Goal: Task Accomplishment & Management: Complete application form

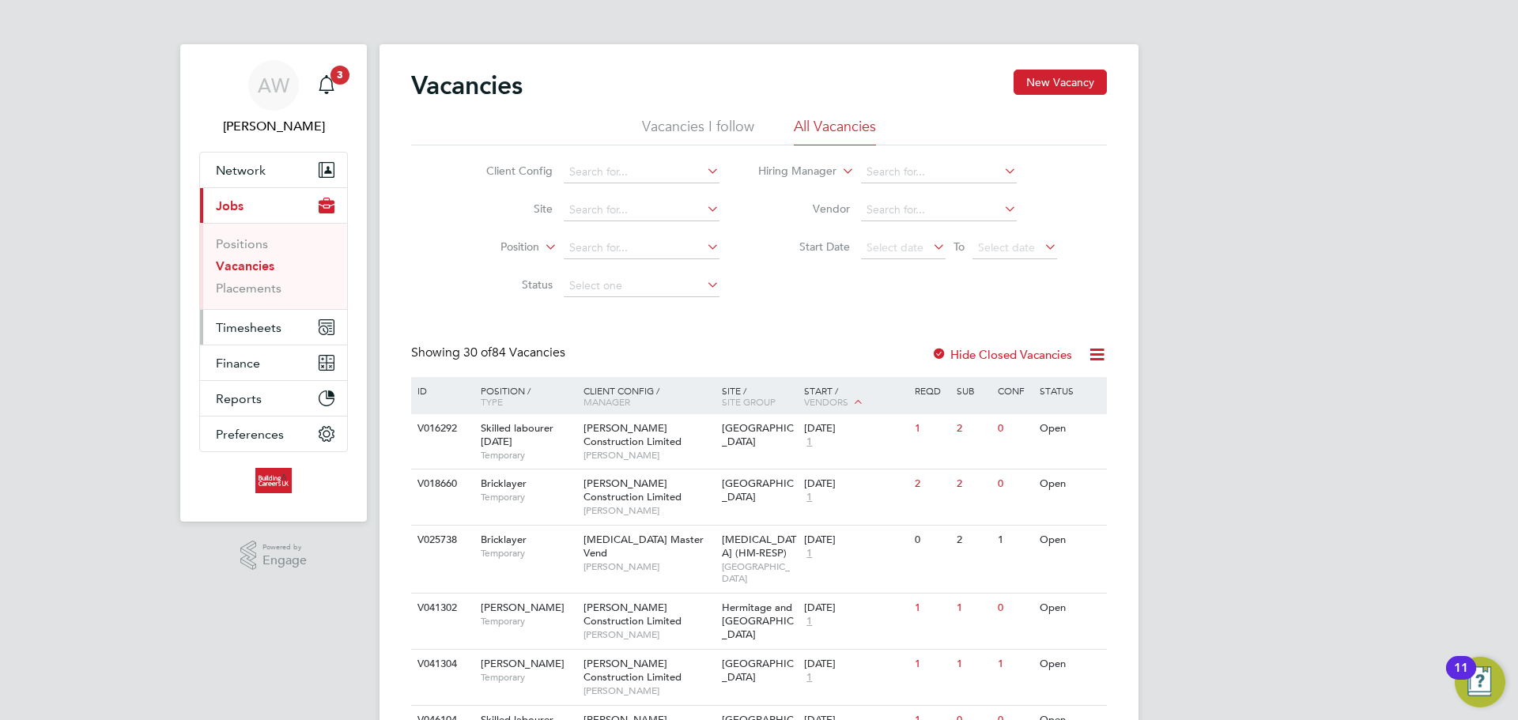
click at [264, 336] on button "Timesheets" at bounding box center [273, 327] width 147 height 35
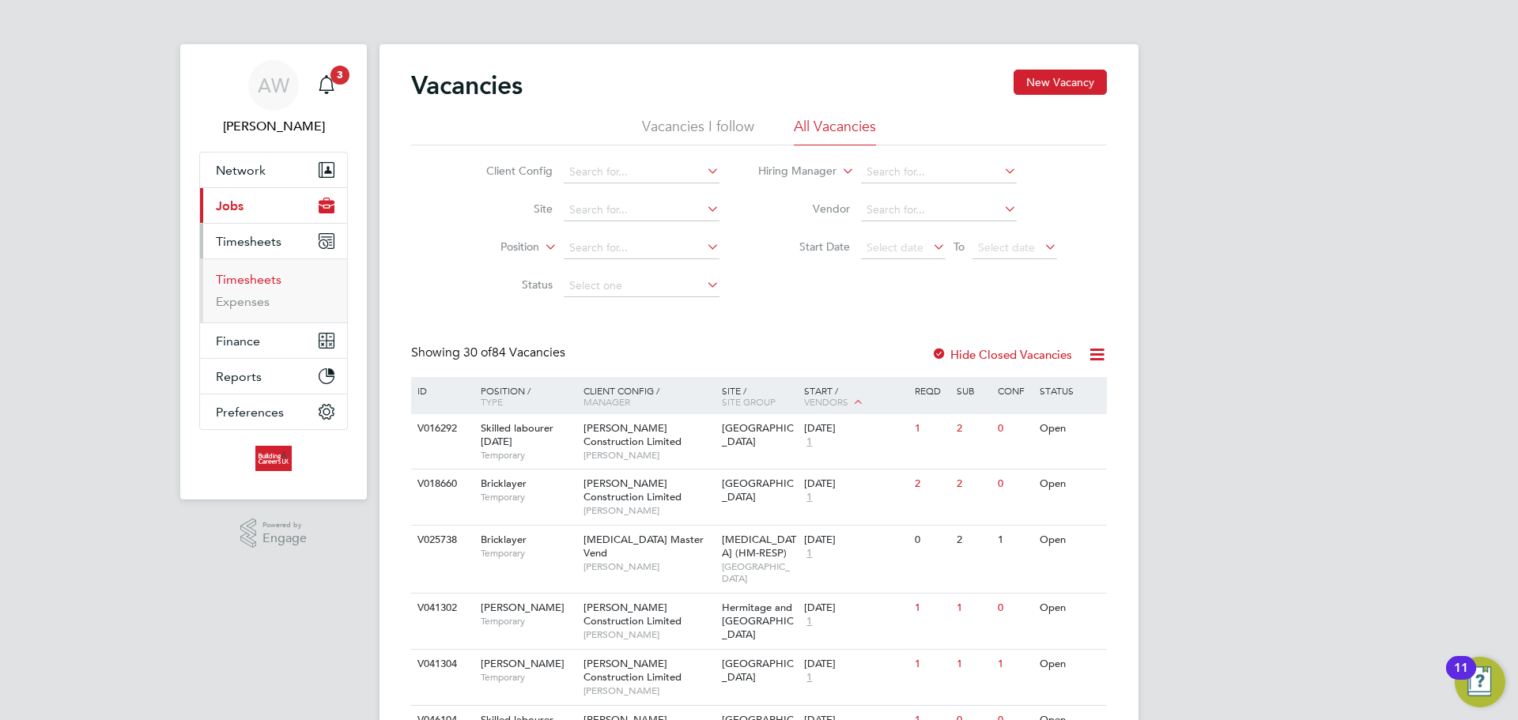
click at [255, 279] on link "Timesheets" at bounding box center [249, 279] width 66 height 15
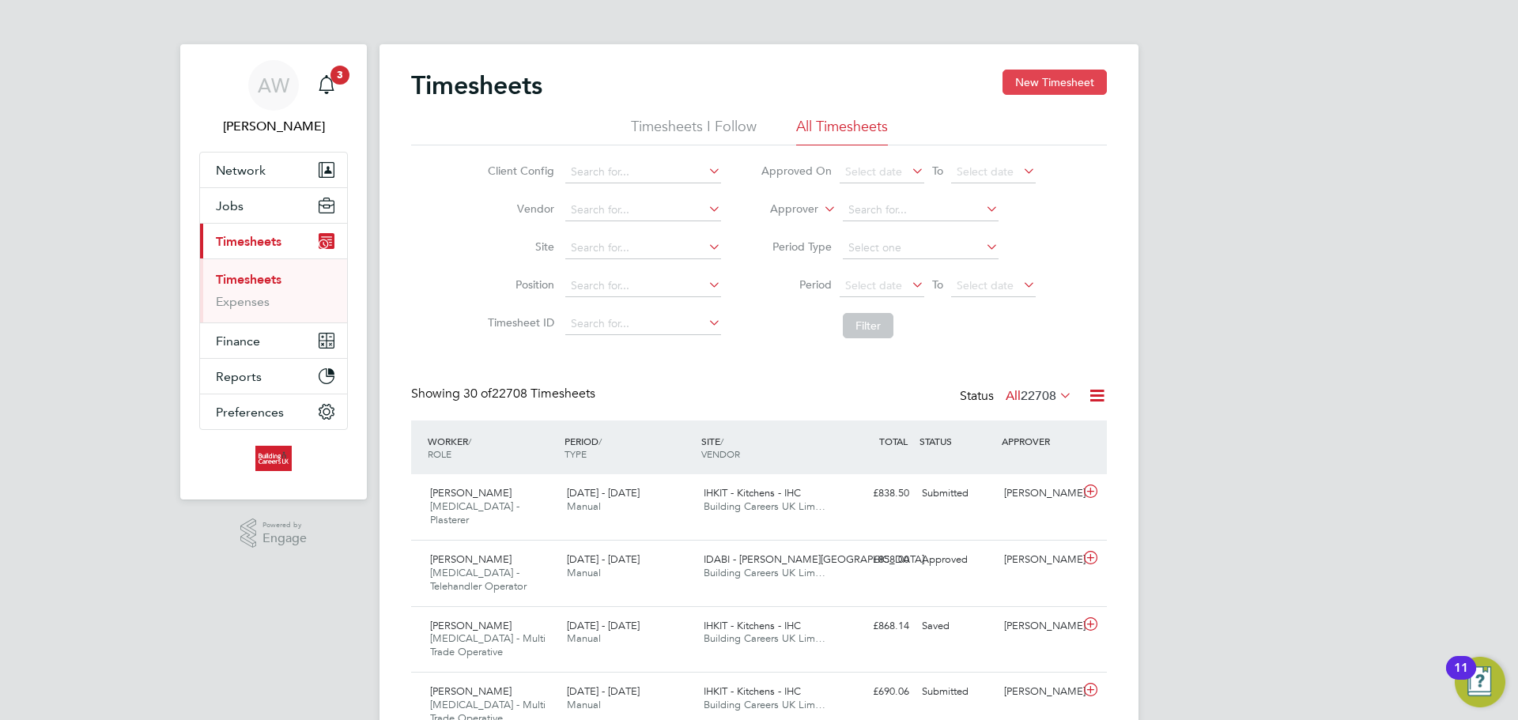
click at [1019, 87] on button "New Timesheet" at bounding box center [1055, 82] width 104 height 25
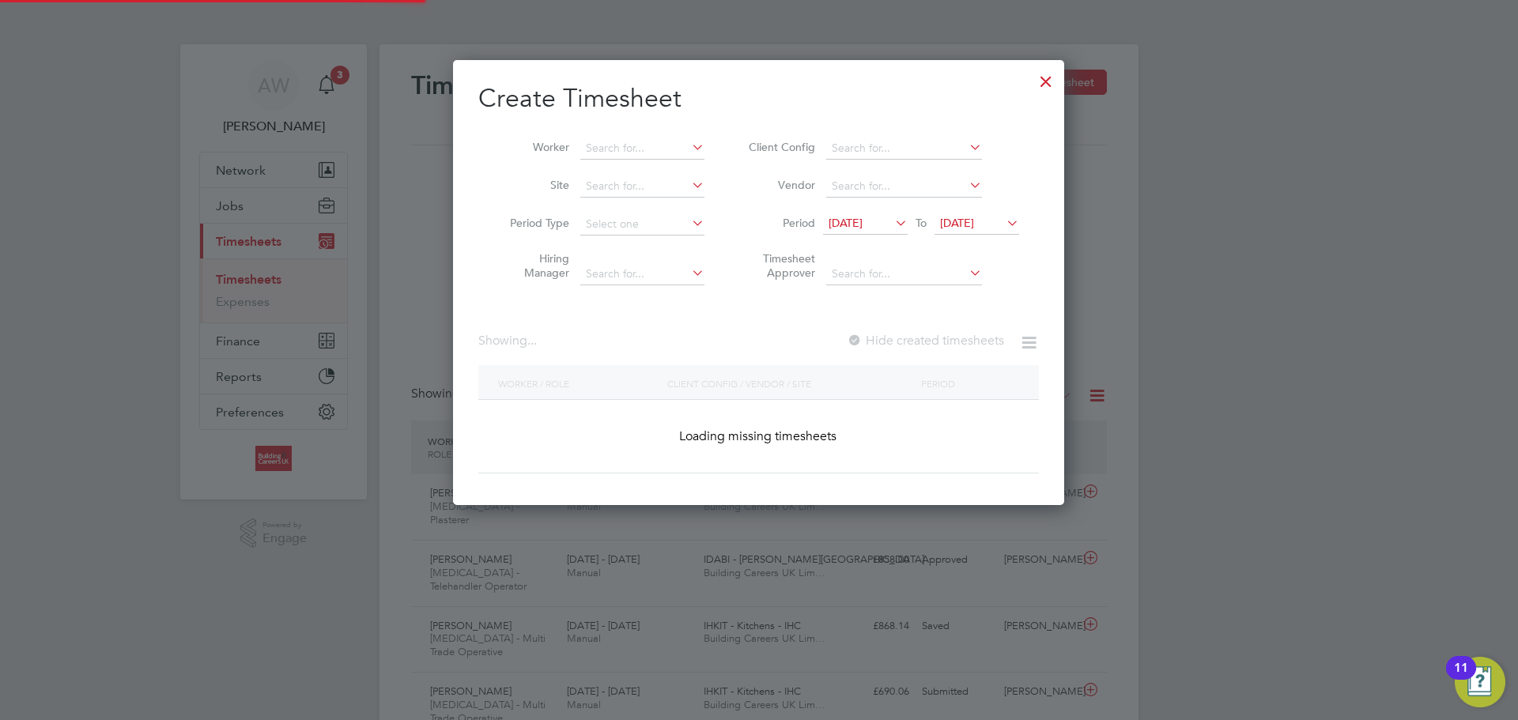
scroll to position [446, 612]
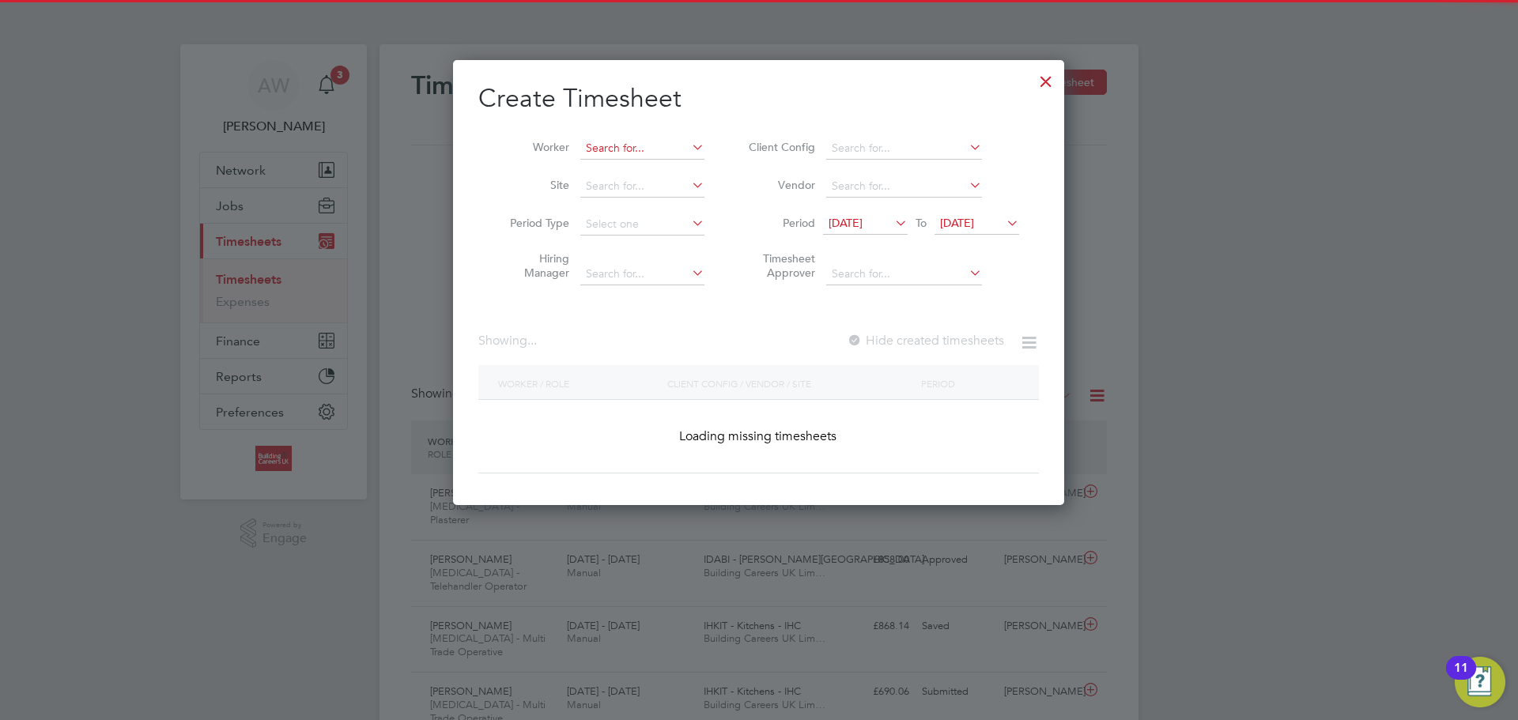
click at [640, 140] on input at bounding box center [642, 149] width 124 height 22
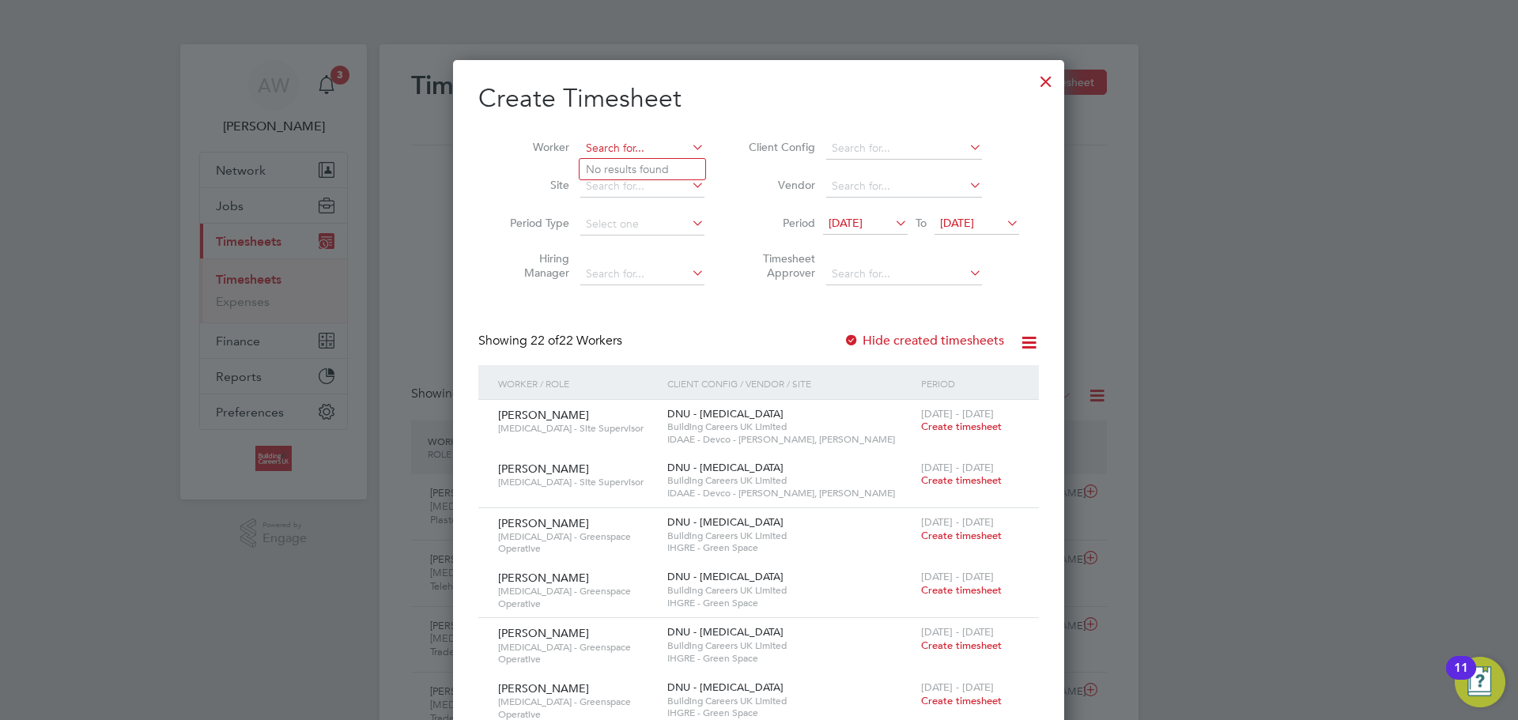
scroll to position [2167, 612]
click at [634, 165] on b "Zak" at bounding box center [628, 169] width 20 height 13
type input "Malika Zaki"
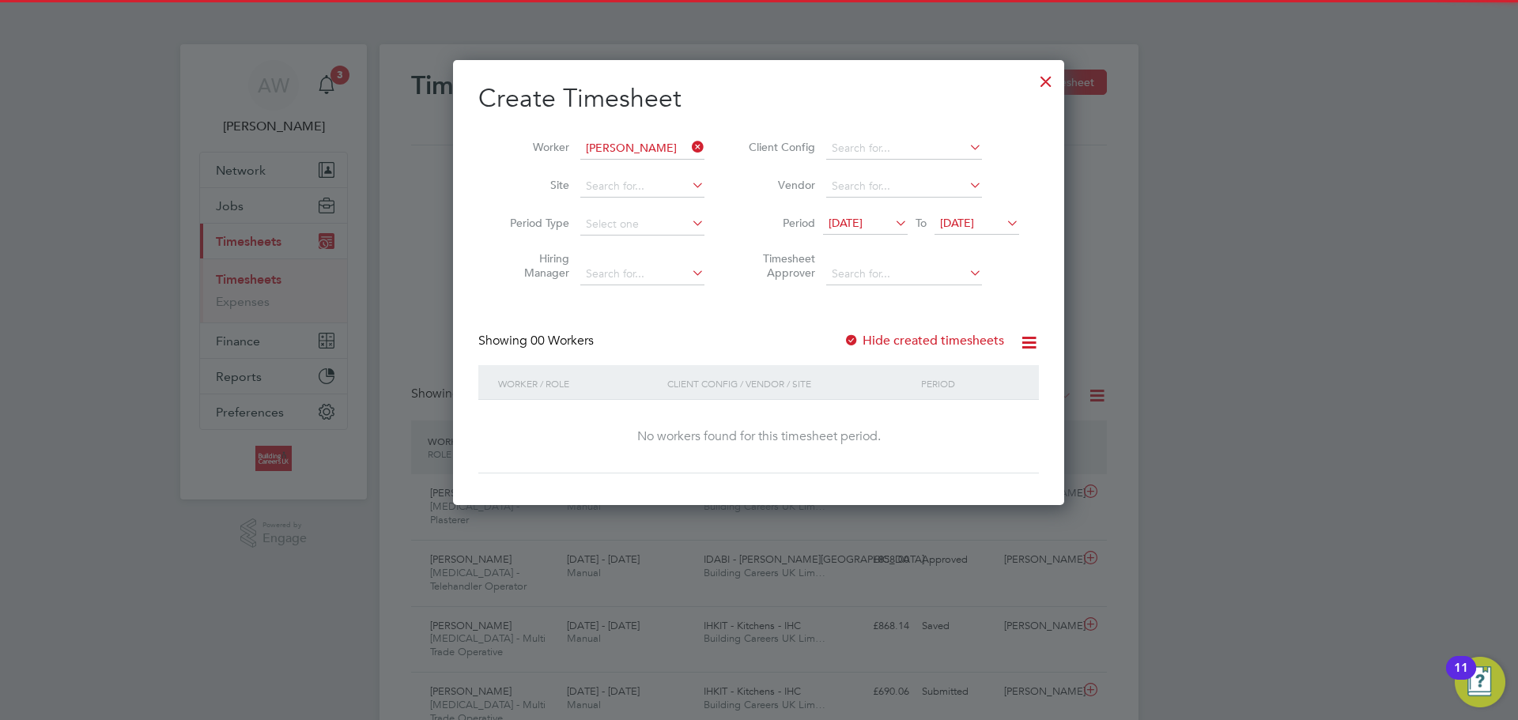
scroll to position [446, 612]
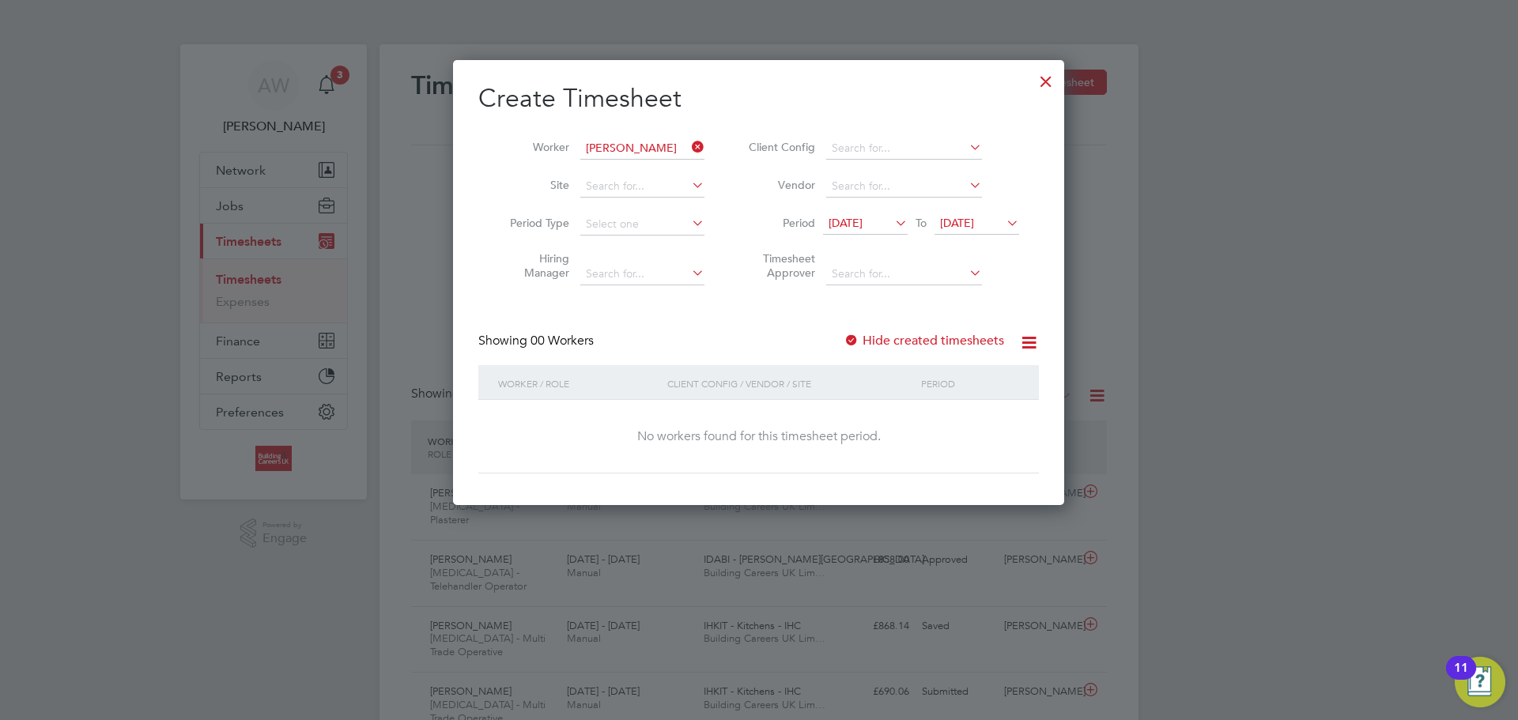
click at [689, 145] on icon at bounding box center [689, 147] width 0 height 22
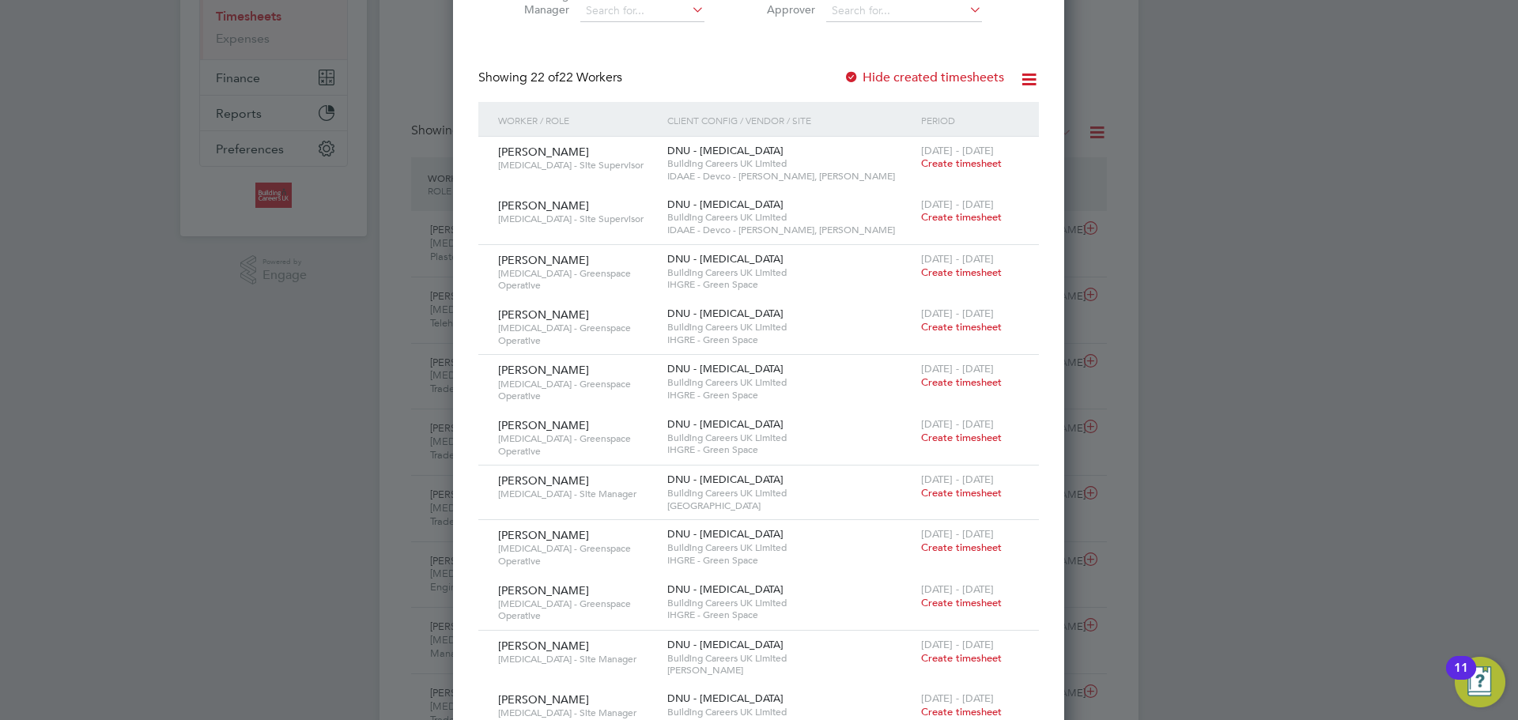
scroll to position [77, 0]
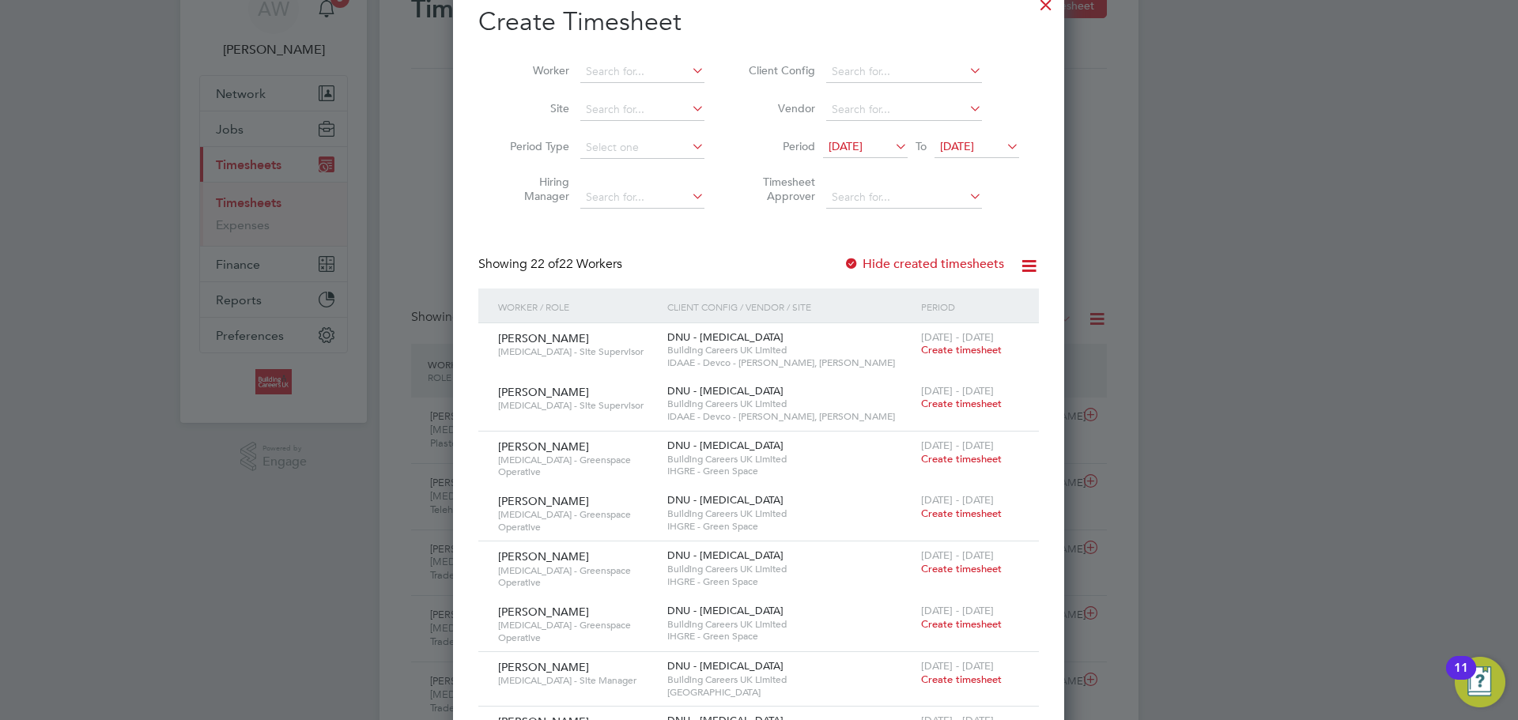
click at [633, 89] on li "Worker" at bounding box center [601, 72] width 246 height 38
click at [638, 92] on li "Zak Low e" at bounding box center [643, 92] width 126 height 21
type input "[PERSON_NAME]"
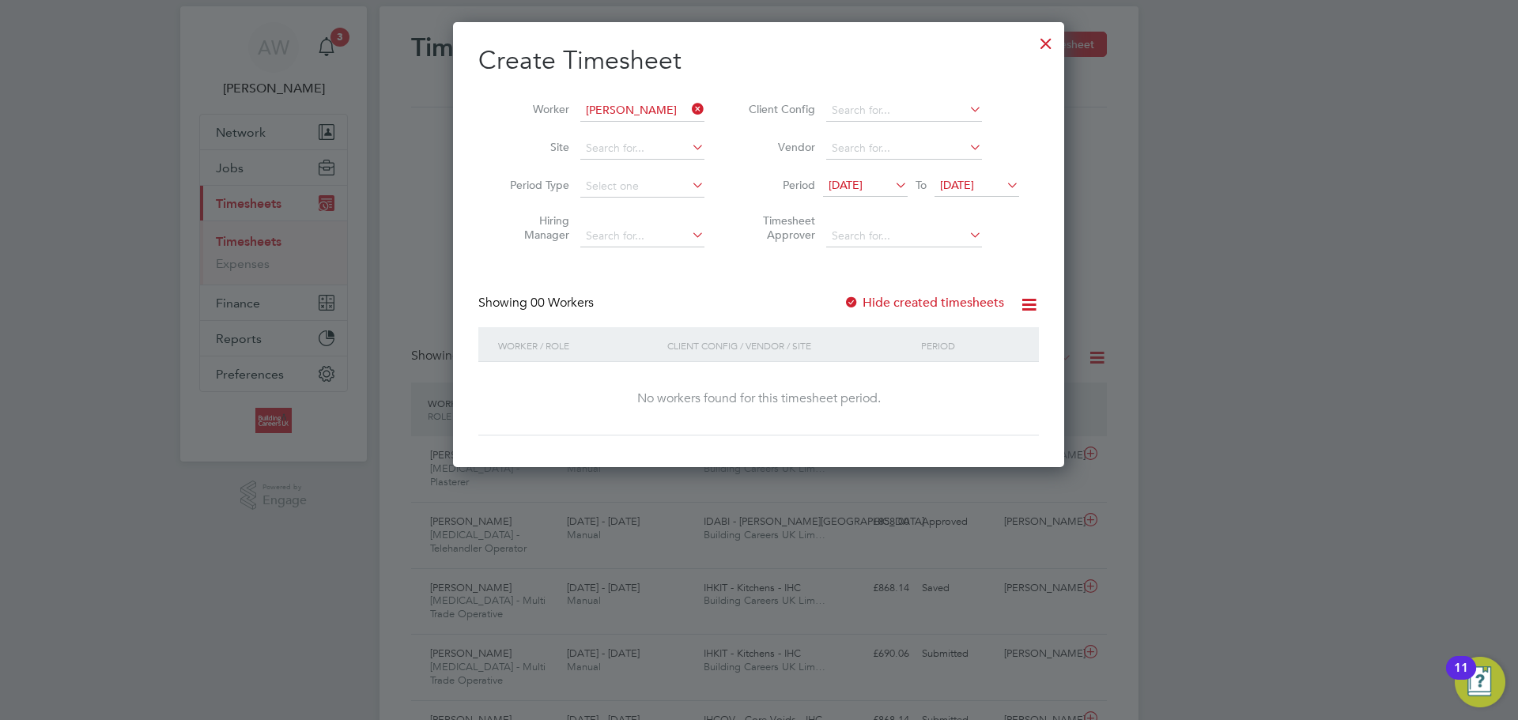
scroll to position [0, 0]
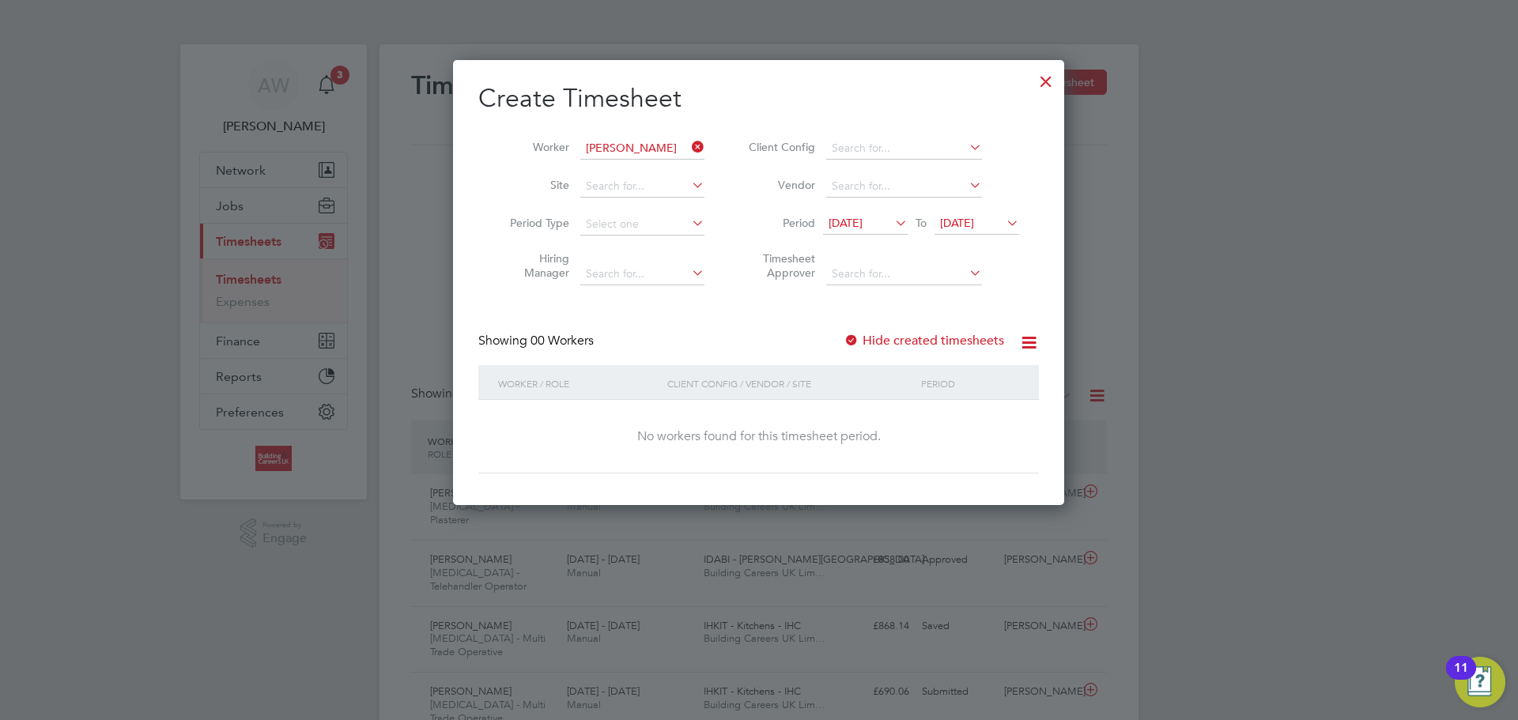
click at [1048, 78] on div at bounding box center [1046, 77] width 28 height 28
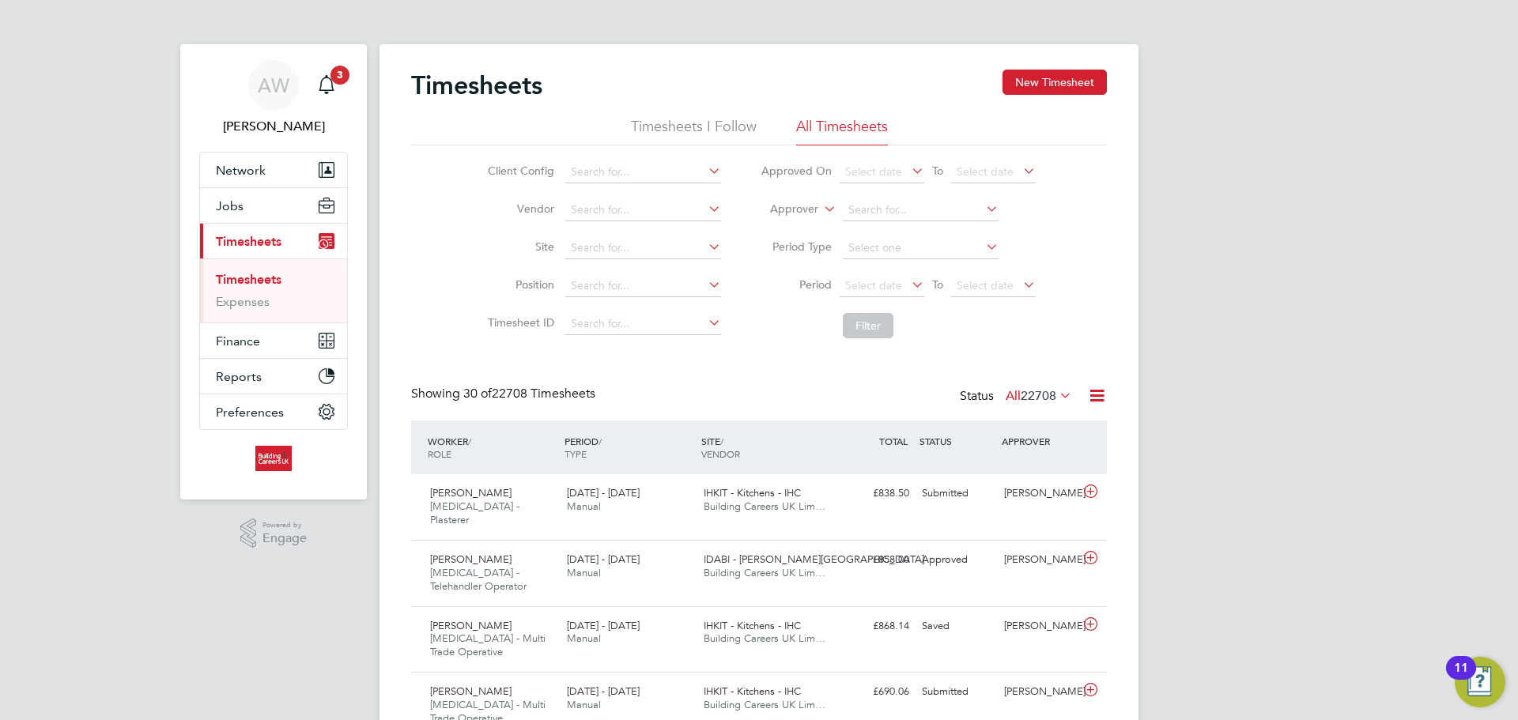
scroll to position [8, 8]
click at [247, 275] on link "Timesheets" at bounding box center [249, 279] width 66 height 15
click at [683, 134] on li "Timesheets I Follow" at bounding box center [694, 131] width 126 height 28
click at [971, 508] on div "Zak Lowe HMS - Electrician 28 Jul - 3 Aug 2025 28 Jul - 3 Aug 2025 Manual IHELE…" at bounding box center [759, 507] width 696 height 66
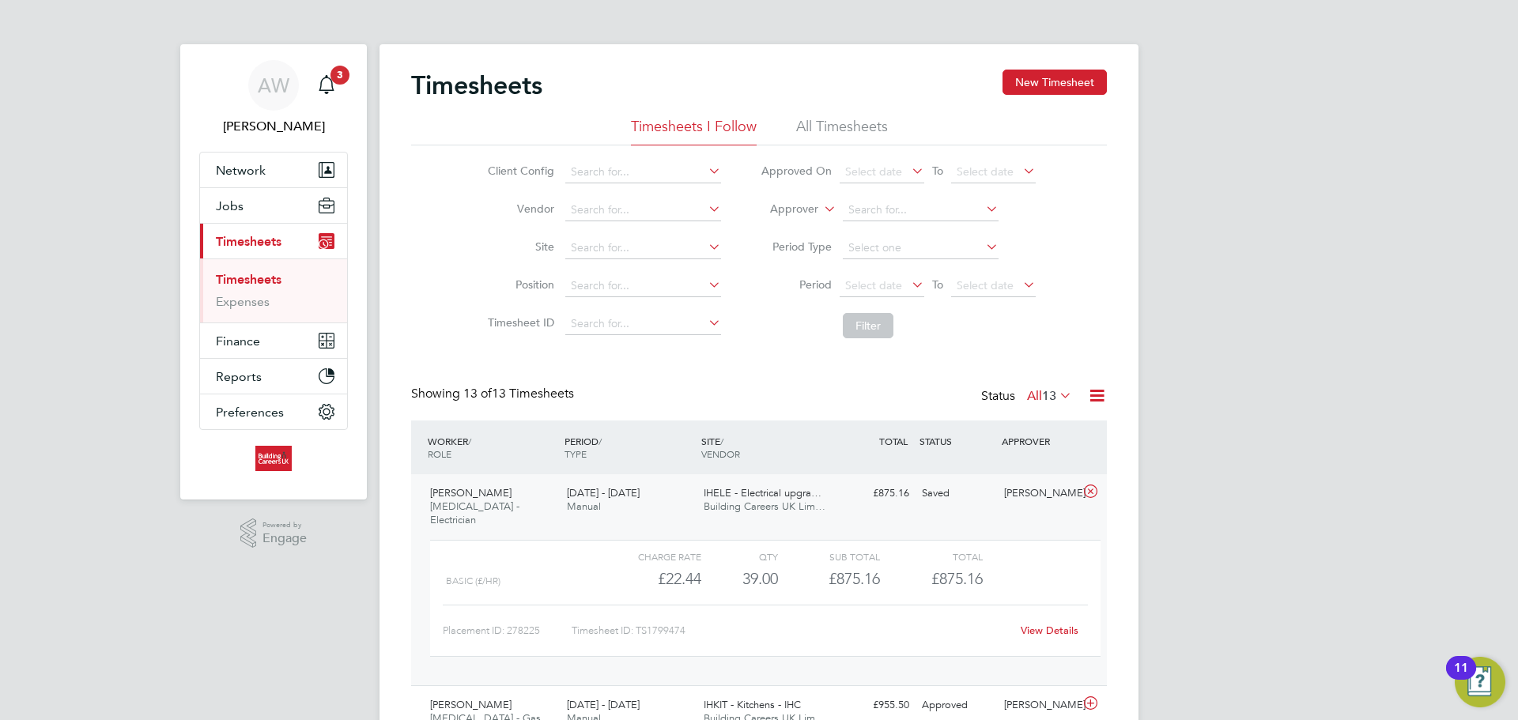
click at [1025, 624] on link "View Details" at bounding box center [1050, 630] width 58 height 13
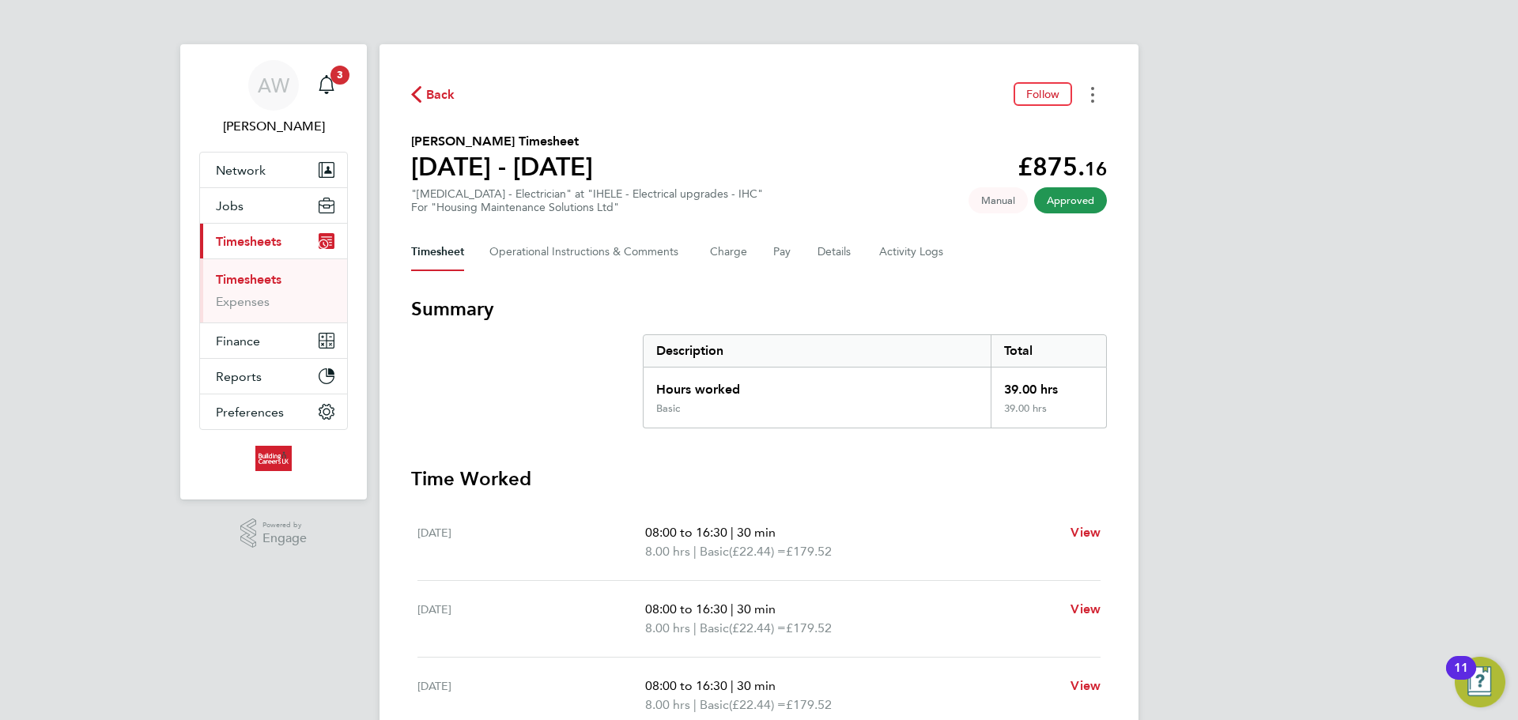
click at [1095, 97] on button "Timesheets Menu" at bounding box center [1092, 94] width 28 height 25
click at [1018, 251] on div "Timesheet Operational Instructions & Comments Charge Pay Details Activity Logs" at bounding box center [759, 252] width 696 height 38
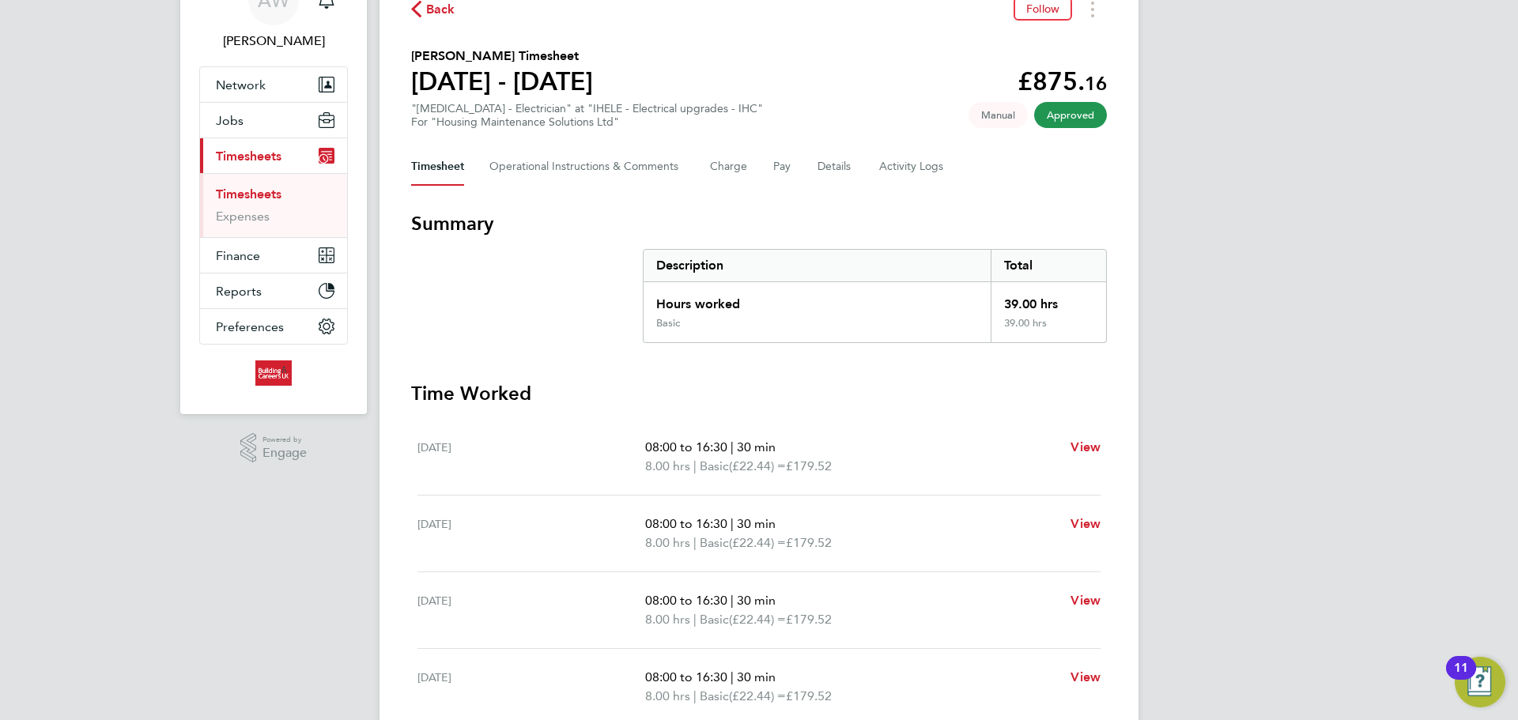
scroll to position [27, 0]
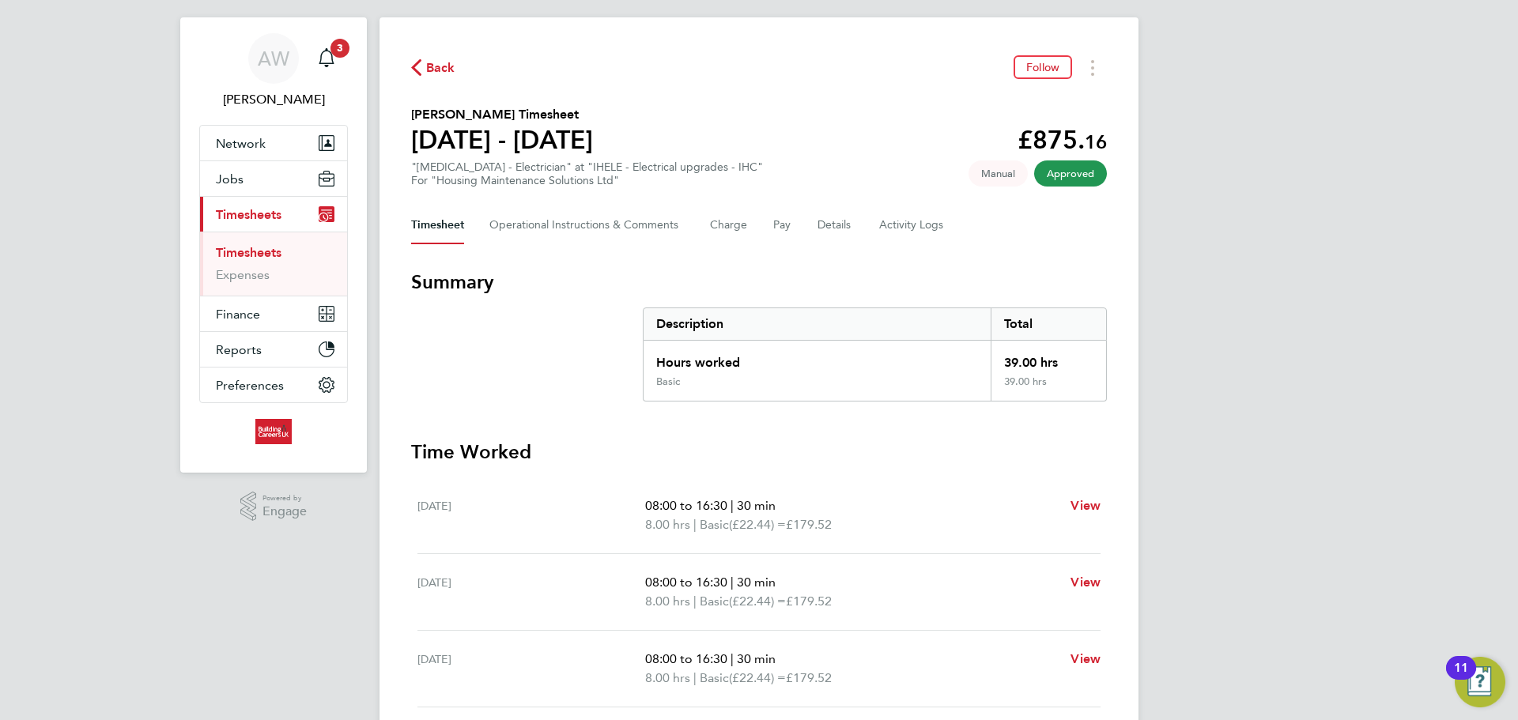
drag, startPoint x: 414, startPoint y: 138, endPoint x: 618, endPoint y: 130, distance: 204.1
click at [618, 130] on section "[PERSON_NAME] Timesheet [DATE] - [DATE] £875. 16 "[MEDICAL_DATA] - Electrician"…" at bounding box center [759, 146] width 696 height 82
click at [625, 135] on section "[PERSON_NAME] Timesheet [DATE] - [DATE] £875. 16 "[MEDICAL_DATA] - Electrician"…" at bounding box center [759, 146] width 696 height 82
drag, startPoint x: 618, startPoint y: 134, endPoint x: 390, endPoint y: 142, distance: 228.6
click at [390, 142] on div "Back Follow [PERSON_NAME] Timesheet [DATE] - [DATE] £875. 16 "[MEDICAL_DATA] - …" at bounding box center [759, 553] width 759 height 1073
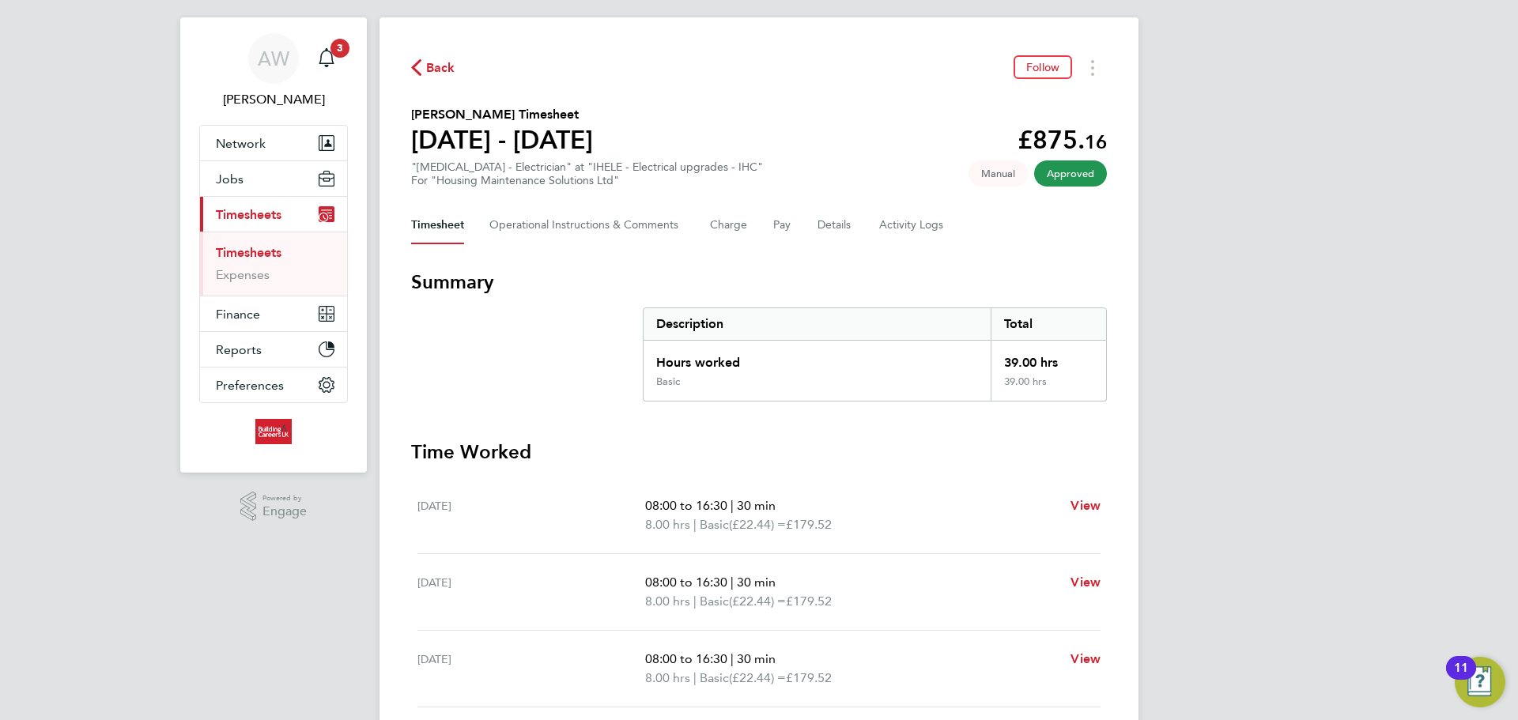
click at [429, 70] on span "Back" at bounding box center [440, 68] width 29 height 19
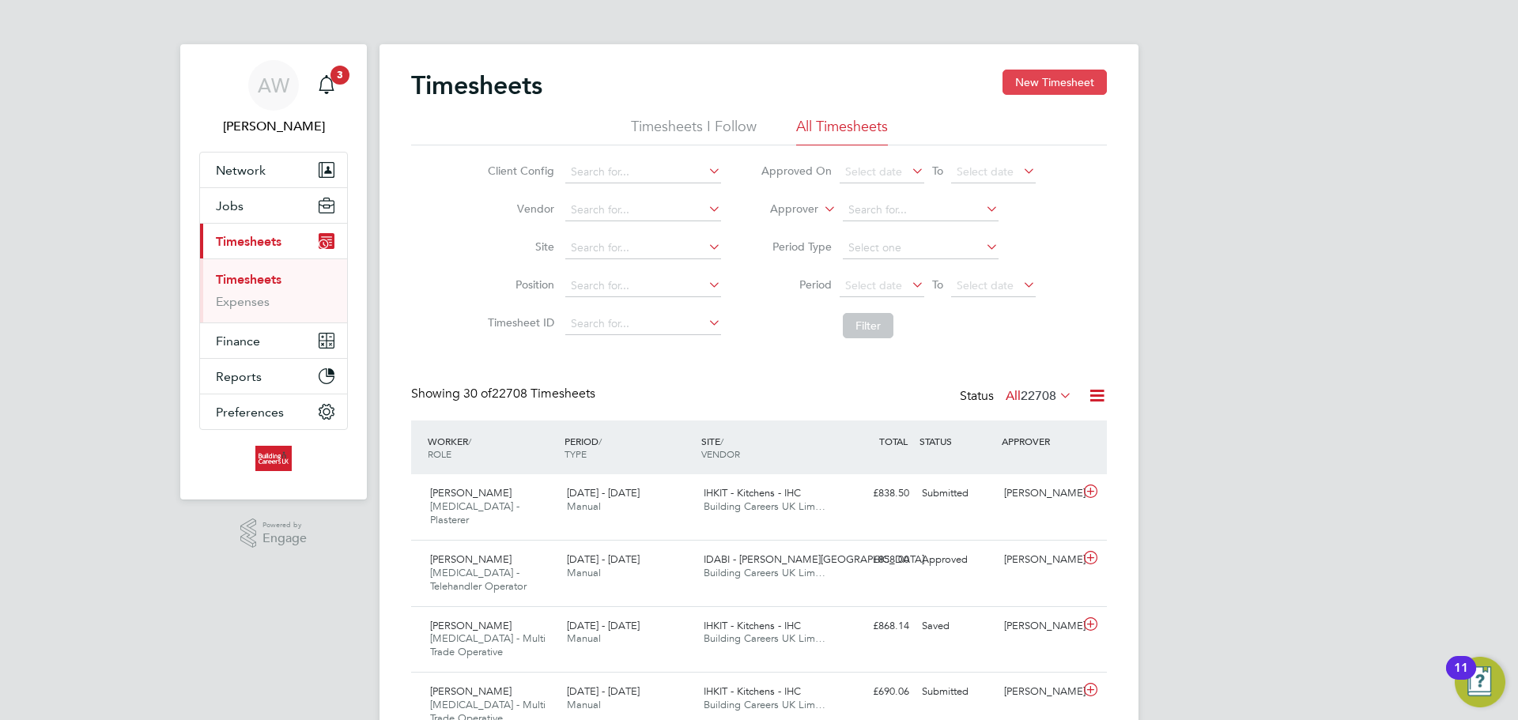
click at [1061, 87] on button "New Timesheet" at bounding box center [1055, 82] width 104 height 25
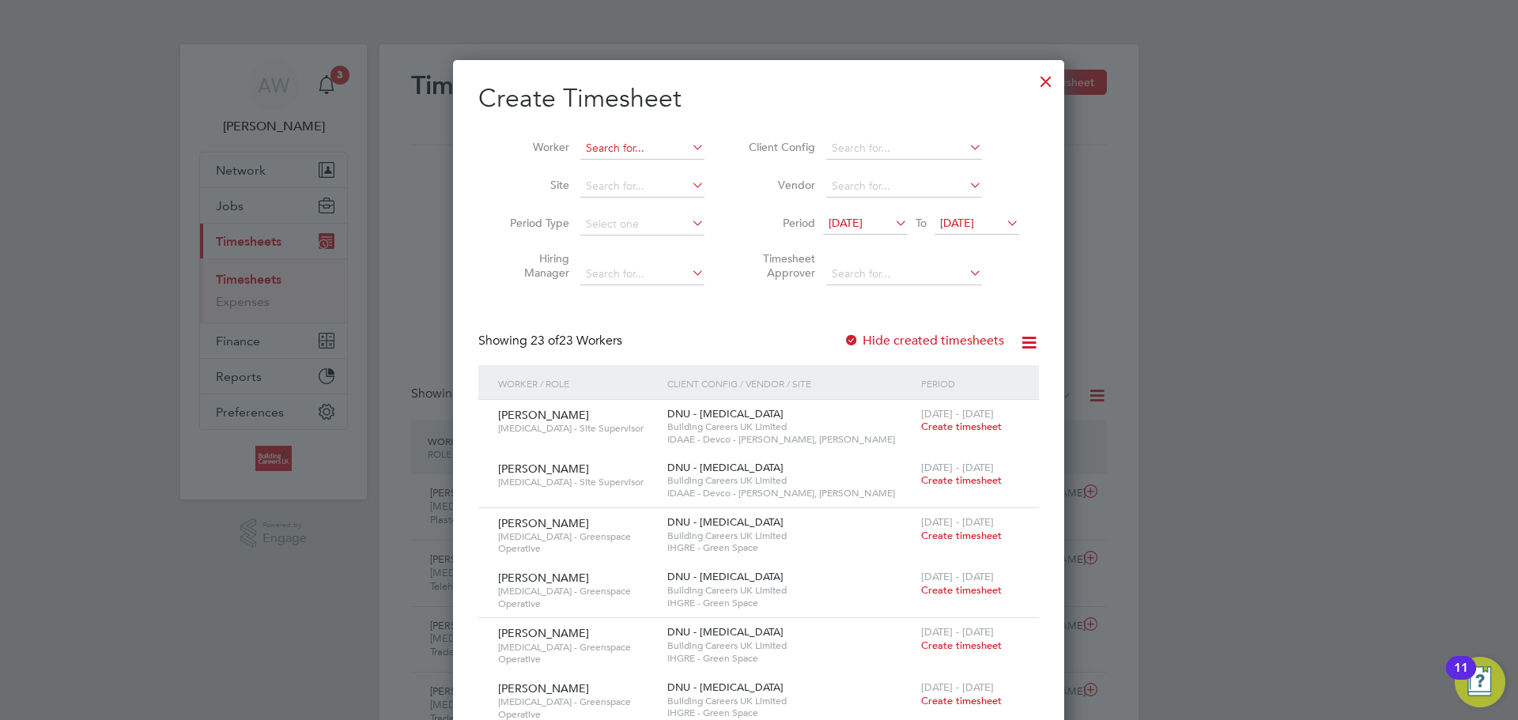
click at [627, 148] on input at bounding box center [642, 149] width 124 height 22
click at [620, 153] on input at bounding box center [642, 149] width 124 height 22
click at [630, 183] on li "[PERSON_NAME]" at bounding box center [643, 190] width 126 height 21
type input "[PERSON_NAME]"
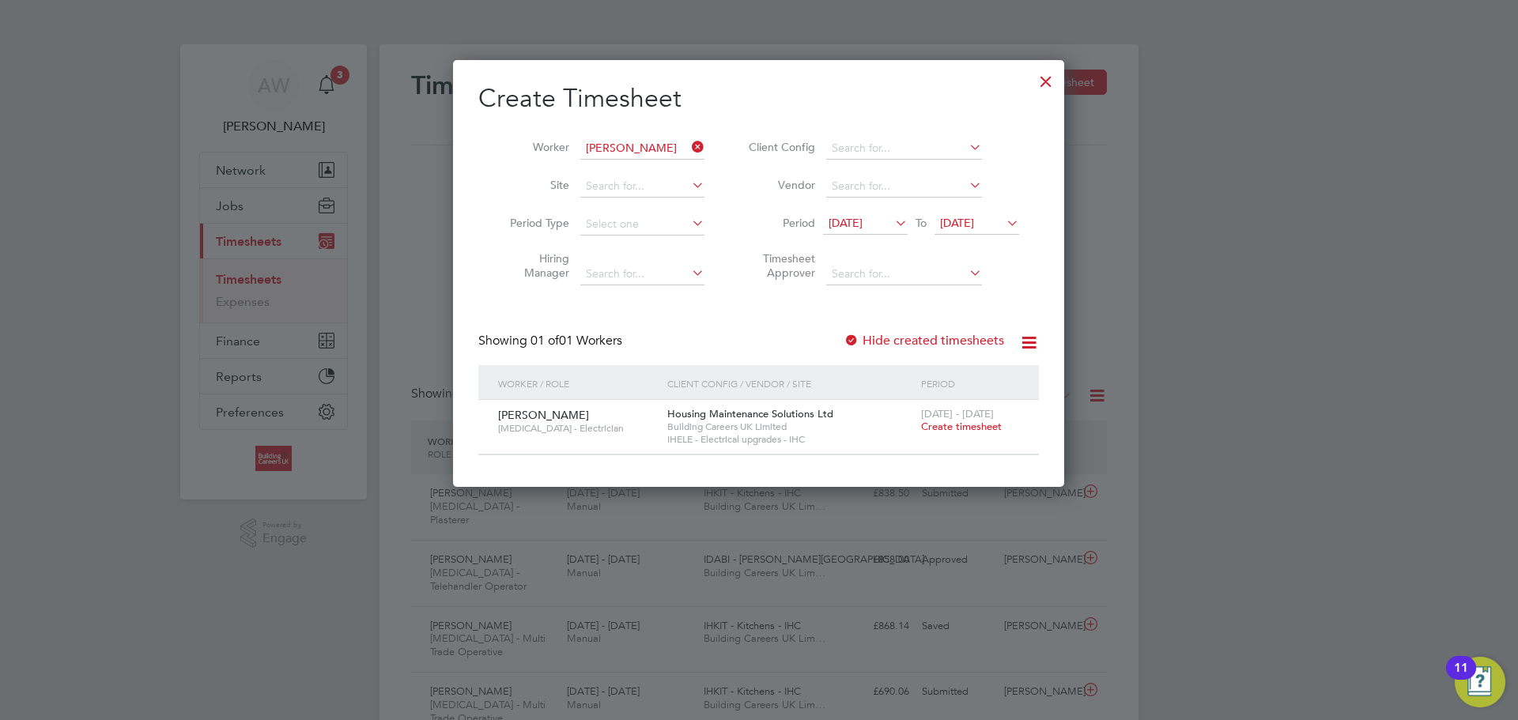
click at [952, 431] on span "Create timesheet" at bounding box center [961, 426] width 81 height 13
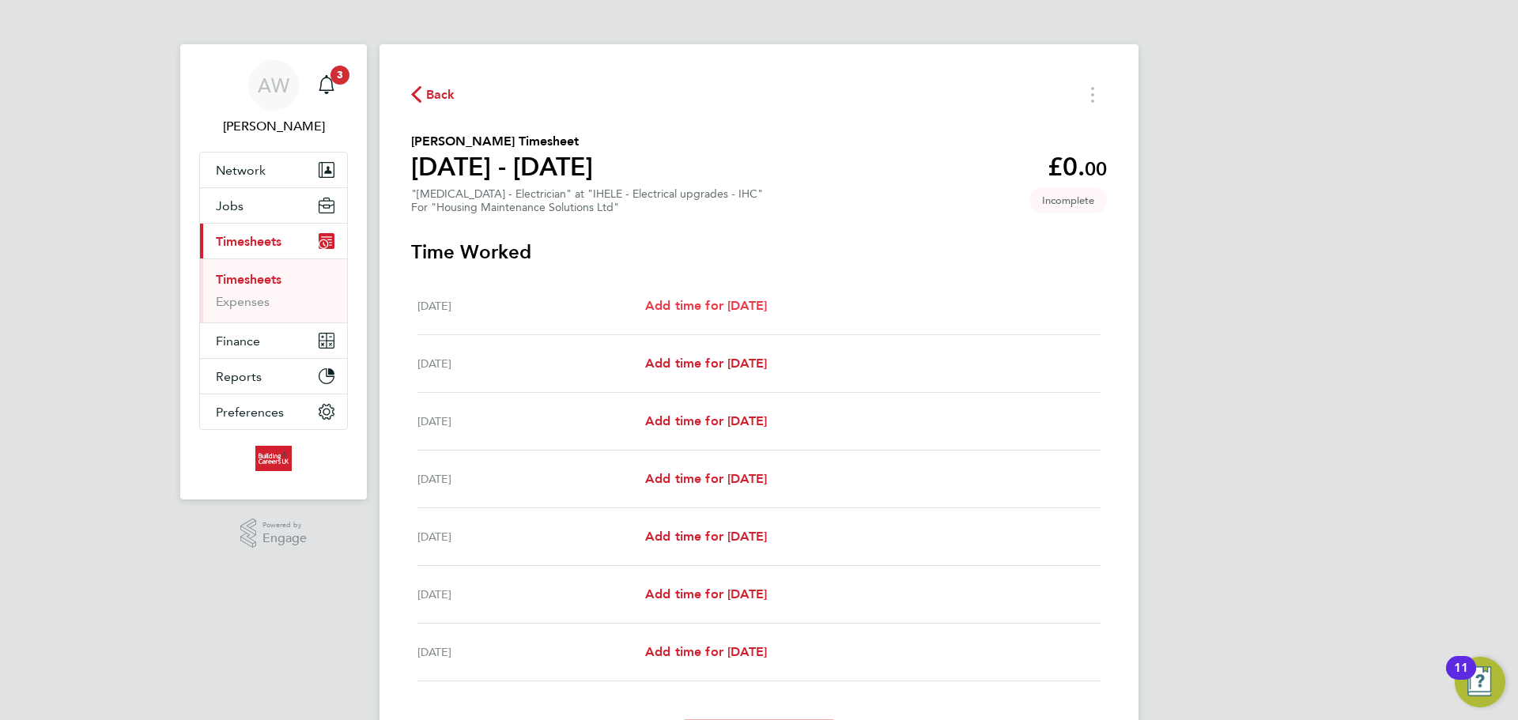
click at [730, 300] on span "Add time for [DATE]" at bounding box center [706, 305] width 122 height 15
select select "30"
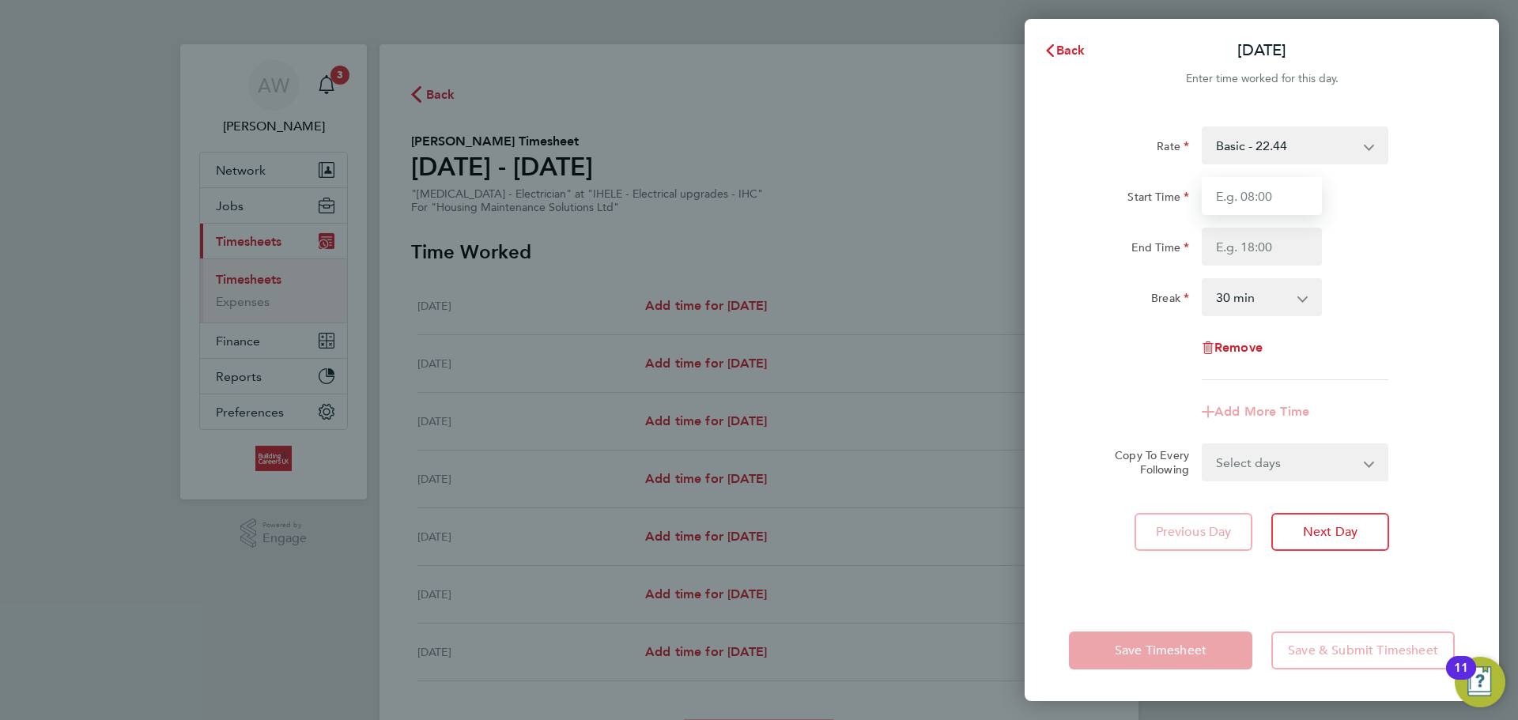
click at [1254, 203] on input "Start Time" at bounding box center [1262, 196] width 120 height 38
type input "08:00"
click at [1295, 268] on div "Rate Basic - 22.44 Start Time 08:00 End Time Break 0 min 15 min 30 min 45 min 6…" at bounding box center [1262, 254] width 386 height 254
click at [1307, 253] on input "End Time" at bounding box center [1262, 247] width 120 height 38
drag, startPoint x: 1308, startPoint y: 247, endPoint x: 1175, endPoint y: 259, distance: 133.4
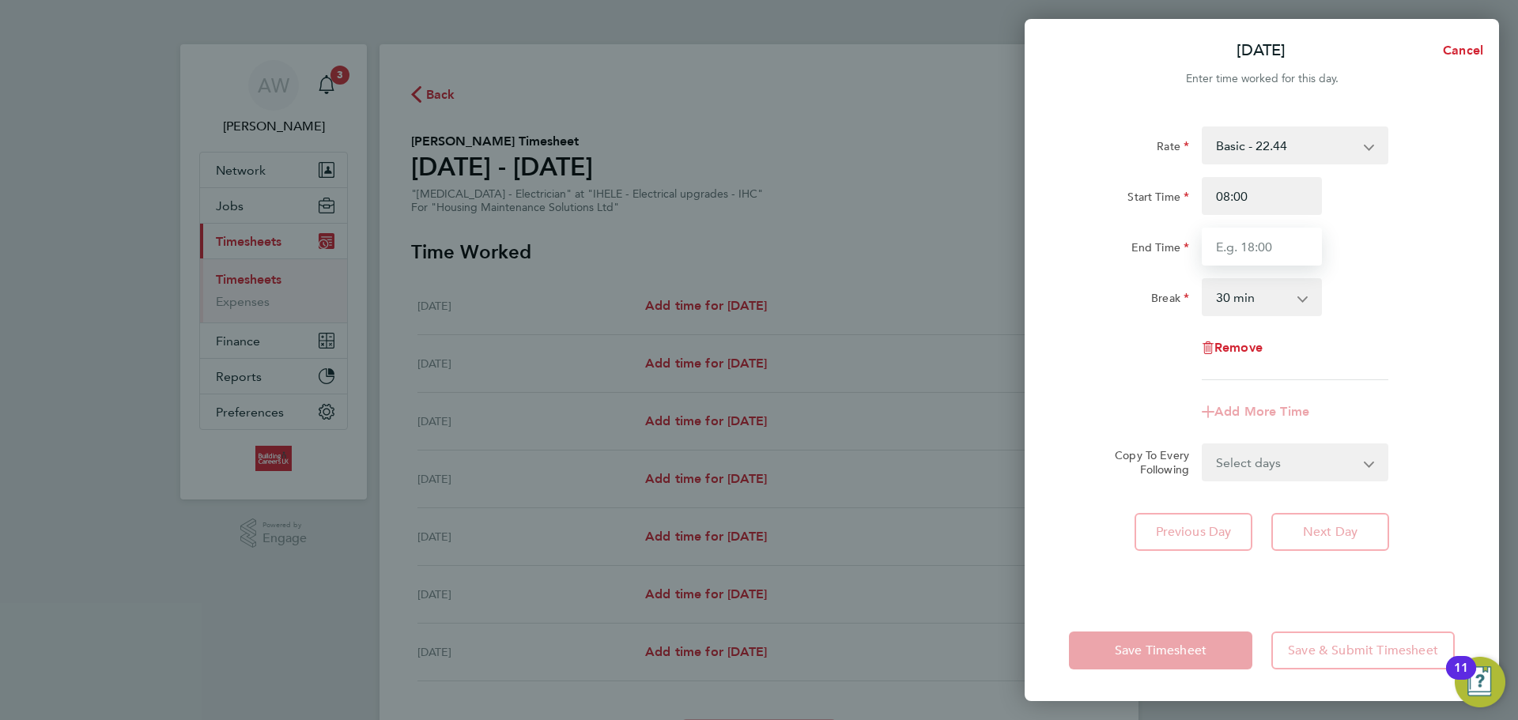
click at [1175, 259] on div "End Time" at bounding box center [1262, 247] width 399 height 38
type input "16:30"
click at [1048, 368] on div "Rate Basic - 22.44 Start Time 08:00 End Time 16:30 Break 0 min 15 min 30 min 45…" at bounding box center [1262, 354] width 474 height 493
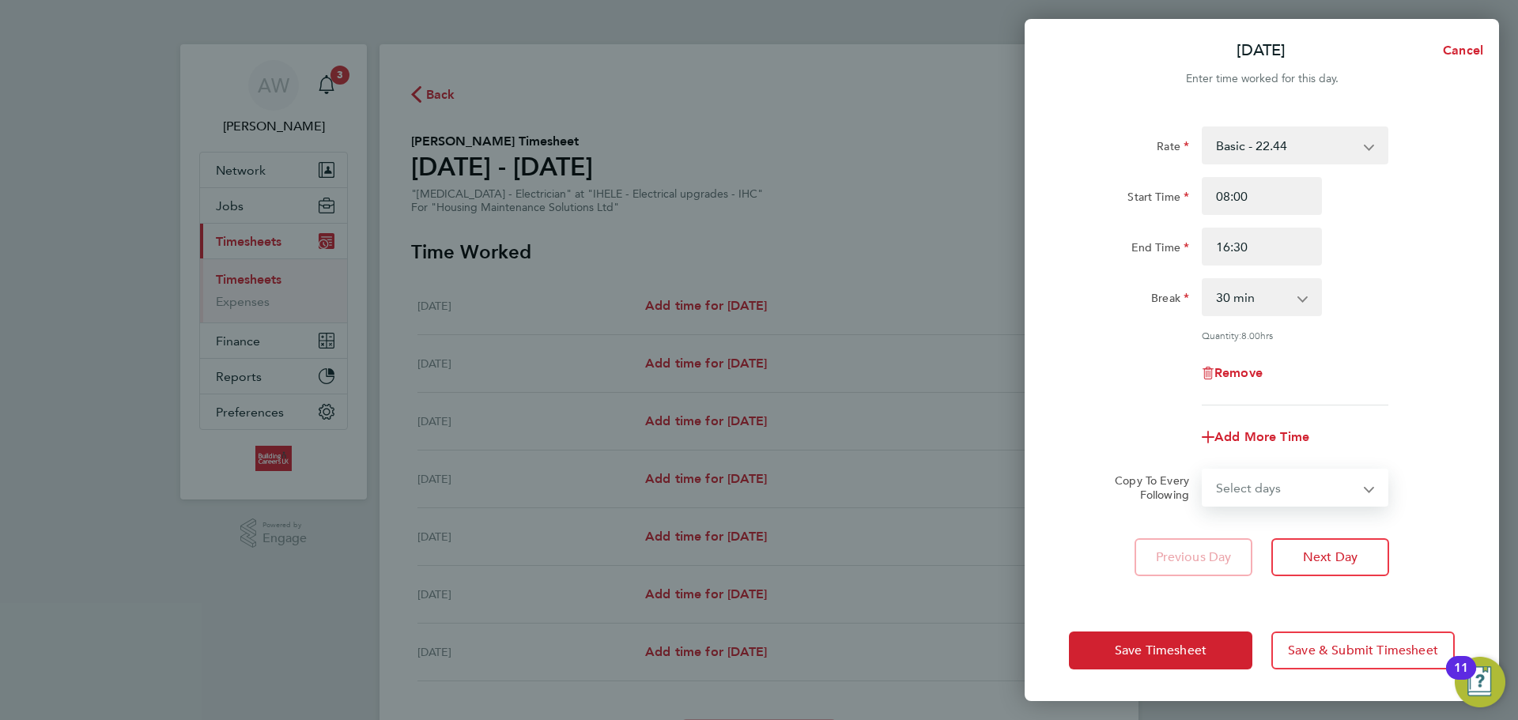
click at [1354, 485] on select "Select days Day Weekday (Mon-Fri) Weekend (Sat-Sun) [DATE] [DATE] [DATE] [DATE]…" at bounding box center [1286, 487] width 166 height 35
select select "WEEKDAY"
click at [1203, 470] on select "Select days Day Weekday (Mon-Fri) Weekend (Sat-Sun) [DATE] [DATE] [DATE] [DATE]…" at bounding box center [1286, 487] width 166 height 35
select select "[DATE]"
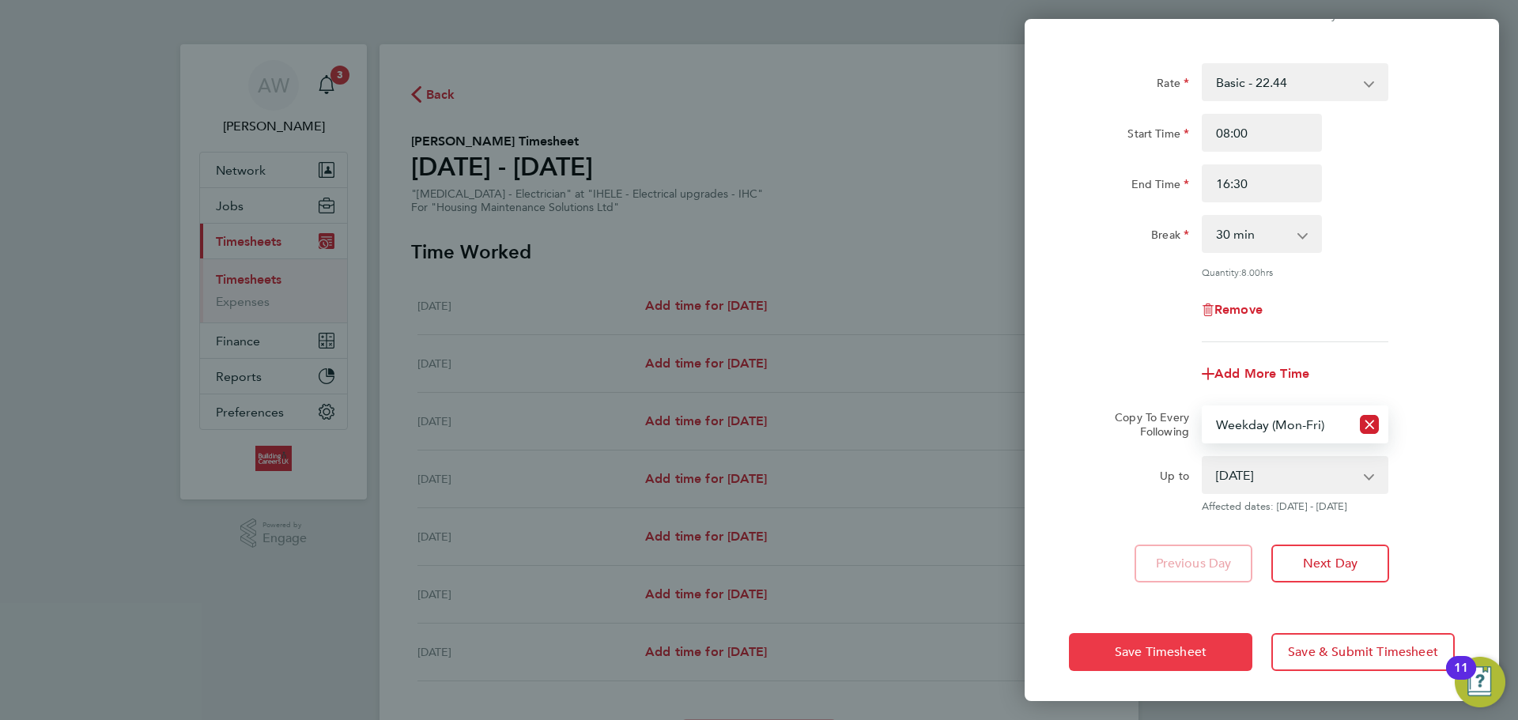
click at [1186, 655] on span "Save Timesheet" at bounding box center [1161, 652] width 92 height 16
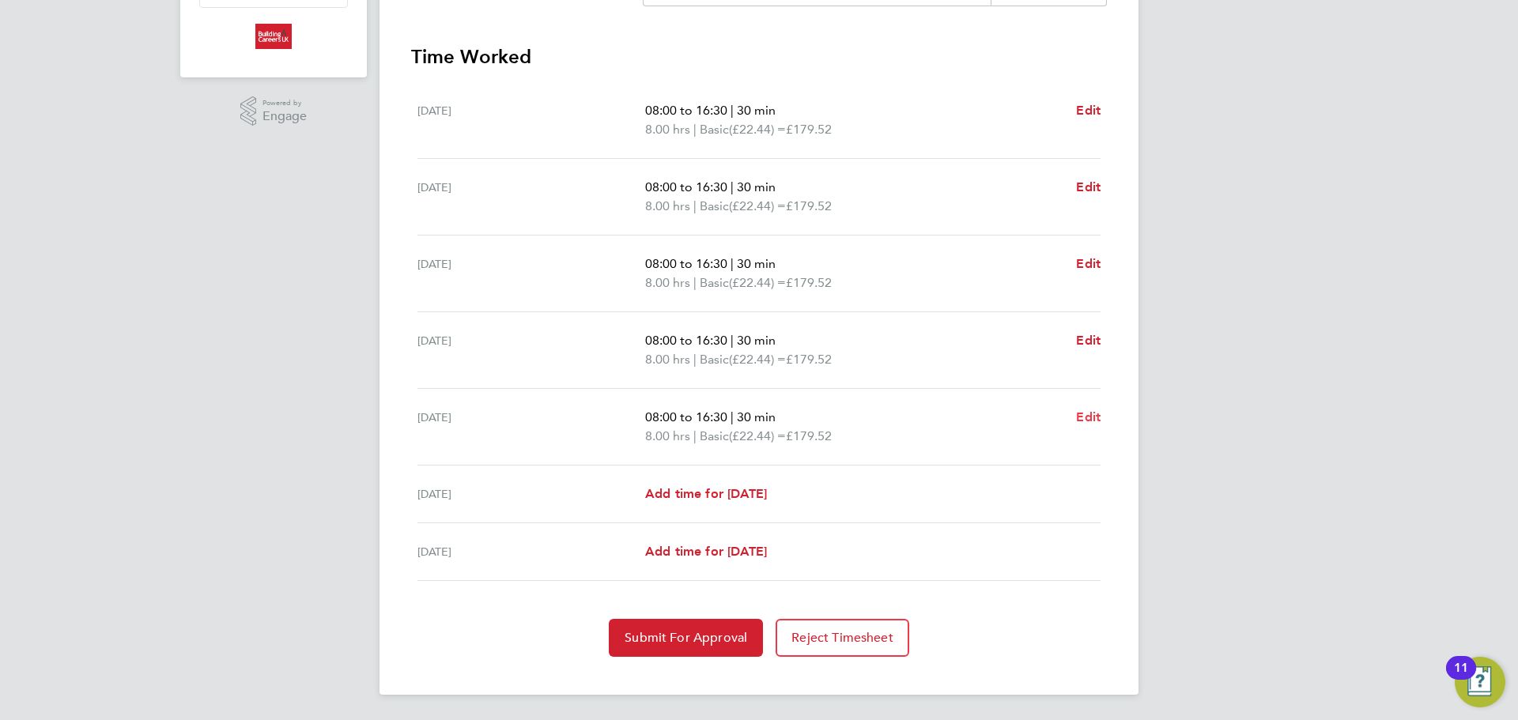
click at [1092, 418] on span "Edit" at bounding box center [1088, 417] width 25 height 15
select select "30"
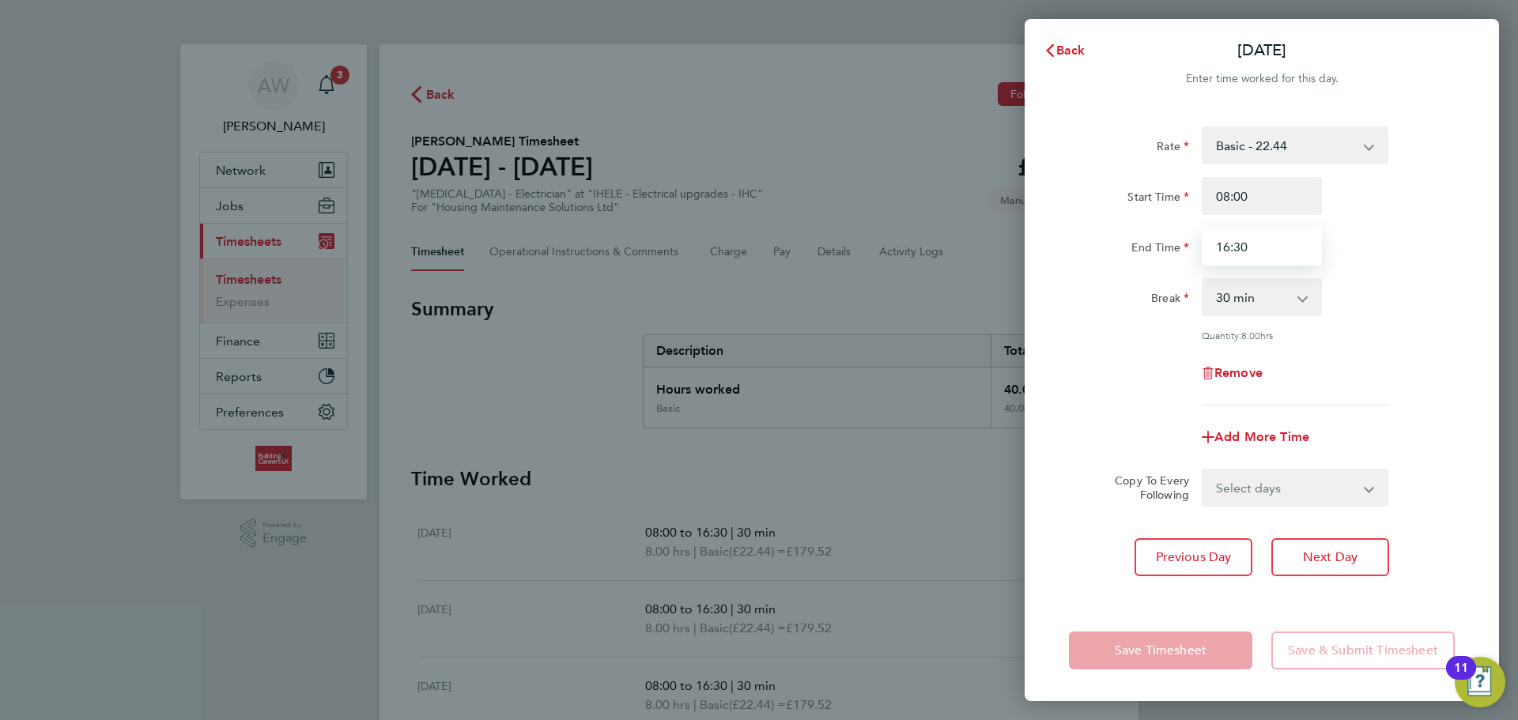
drag, startPoint x: 1242, startPoint y: 243, endPoint x: 1130, endPoint y: 245, distance: 112.3
click at [1131, 245] on div "End Time 16:30" at bounding box center [1262, 247] width 399 height 38
type input "15:30"
click at [1105, 369] on div "Remove" at bounding box center [1262, 373] width 399 height 38
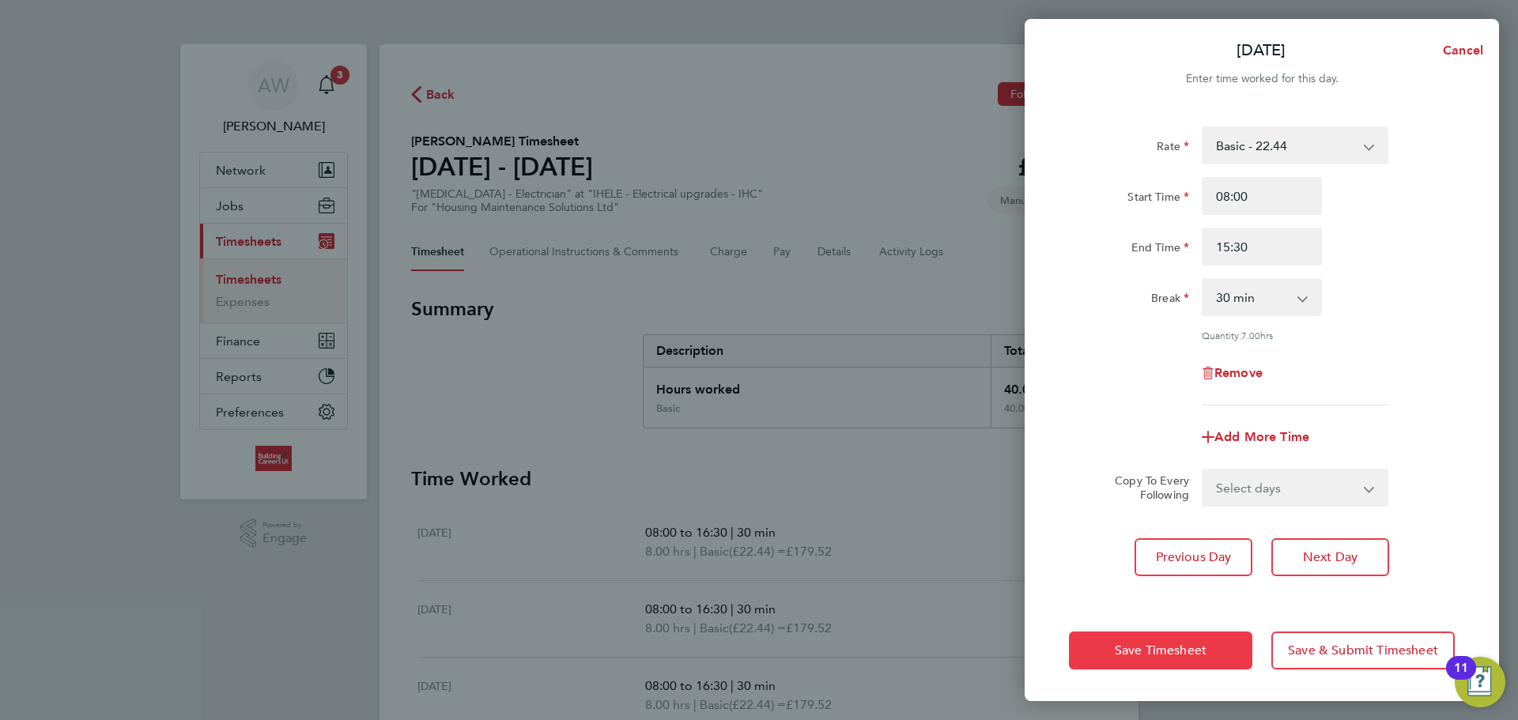
click at [1174, 662] on button "Save Timesheet" at bounding box center [1160, 651] width 183 height 38
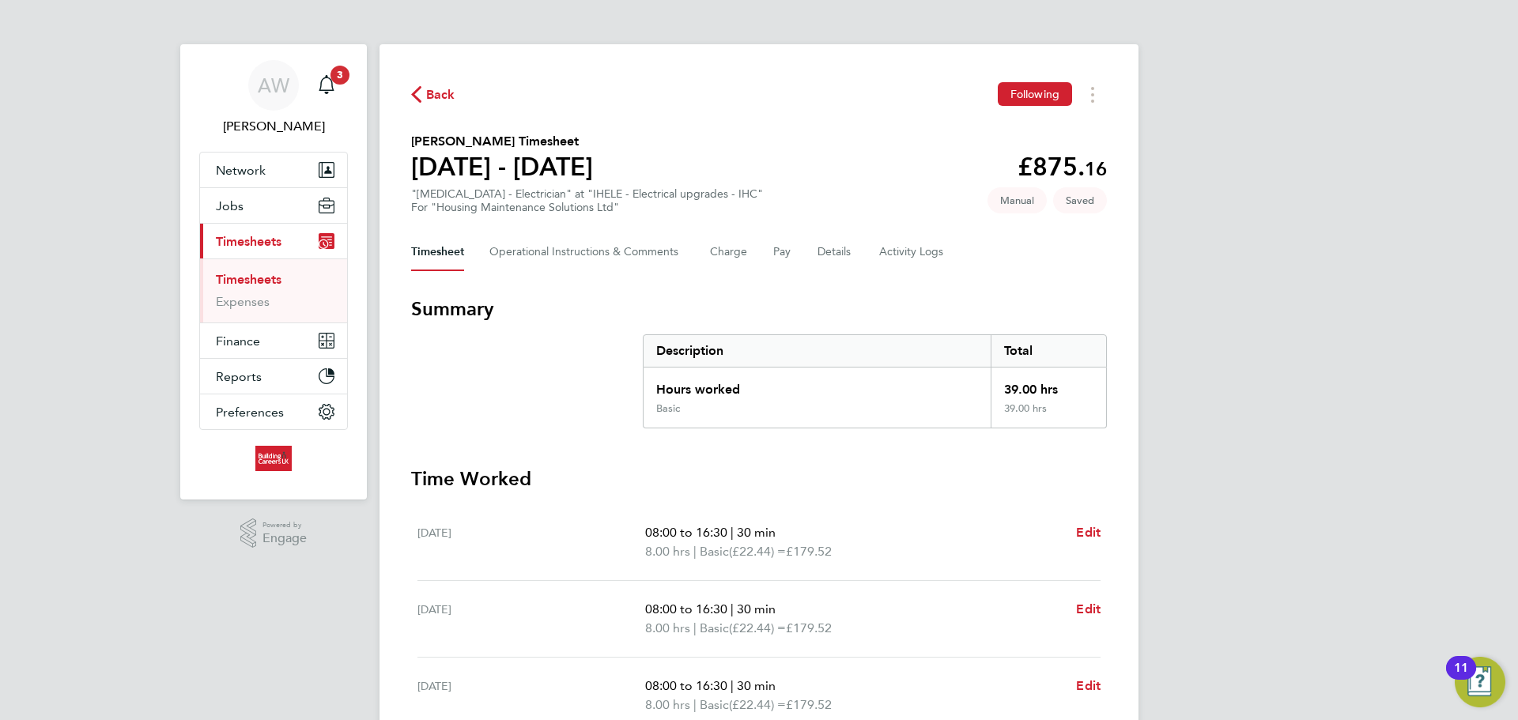
click at [599, 378] on section "Summary Description Total Hours worked 39.00 hrs Basic 39.00 hrs" at bounding box center [759, 363] width 696 height 132
click at [288, 237] on button "Current page: Timesheets" at bounding box center [273, 241] width 147 height 35
click at [267, 278] on link "Timesheets" at bounding box center [249, 279] width 66 height 15
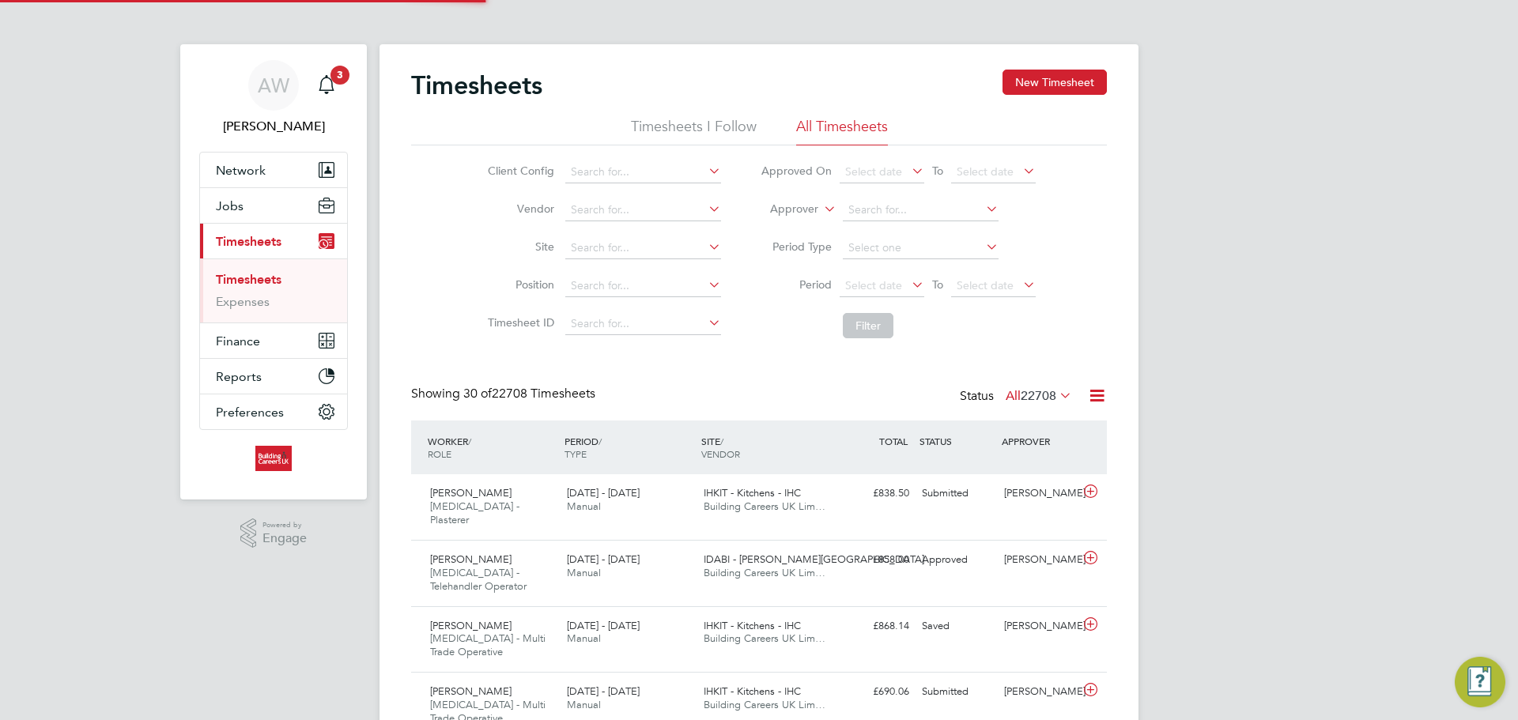
scroll to position [53, 138]
click at [629, 178] on input at bounding box center [643, 172] width 156 height 22
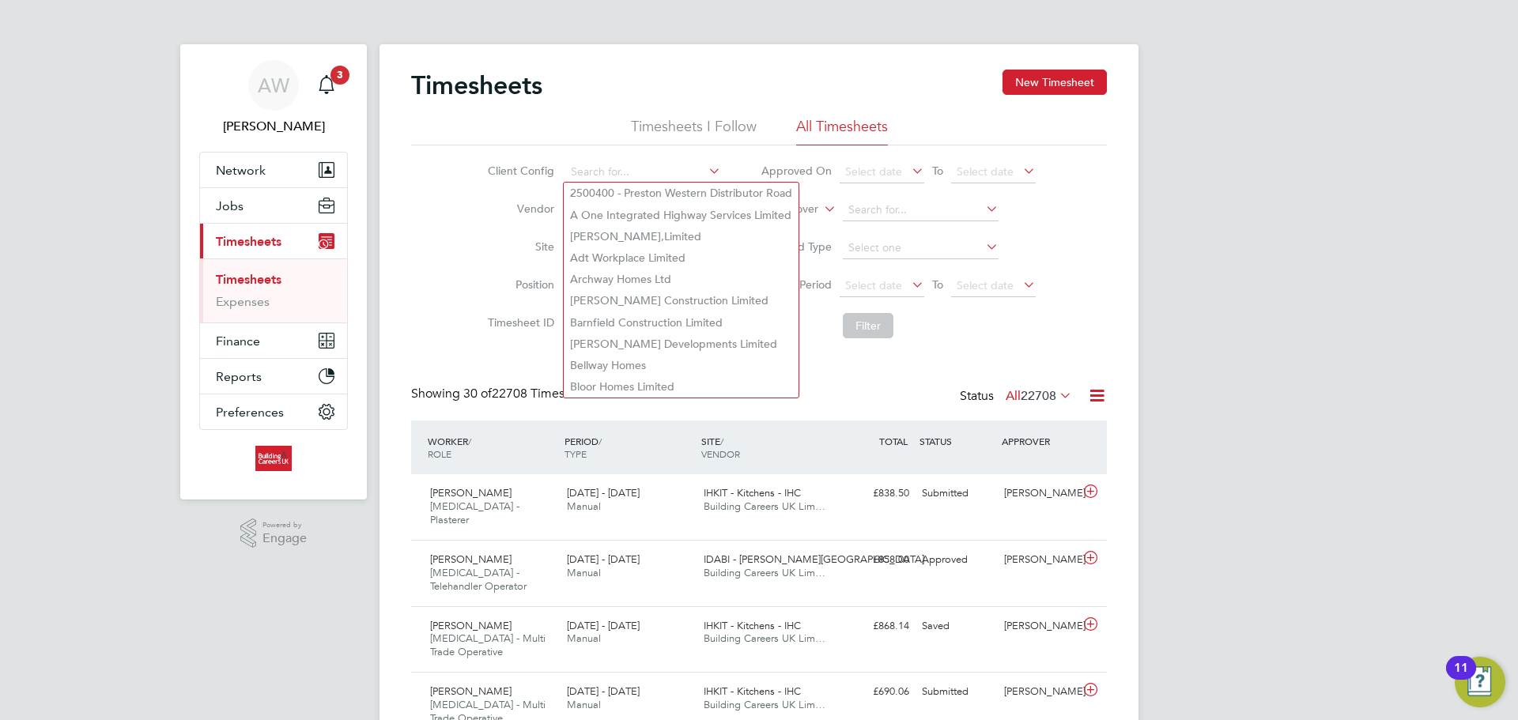
click at [427, 236] on div "Client Config Vendor Site Position Timesheet ID Approved On Select date To Sele…" at bounding box center [759, 245] width 696 height 201
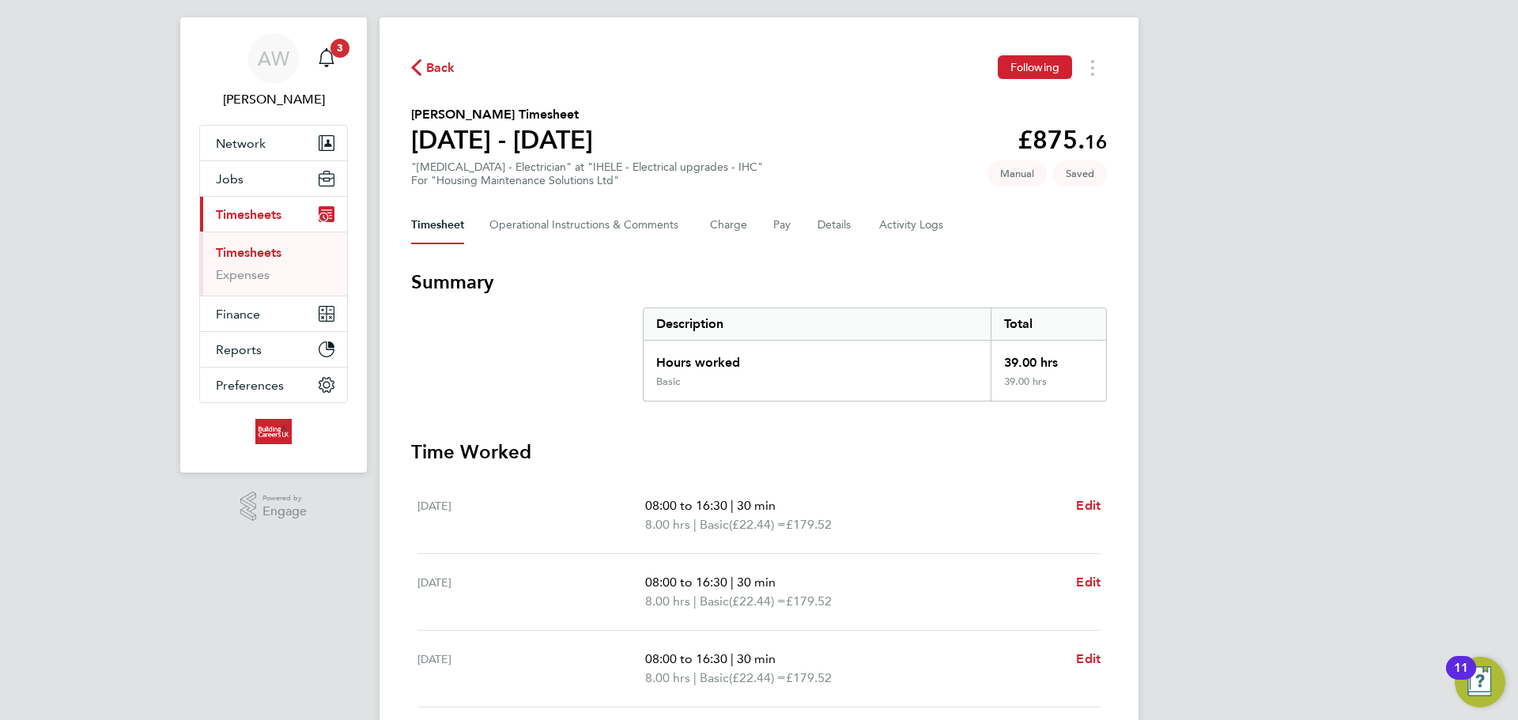
scroll to position [422, 0]
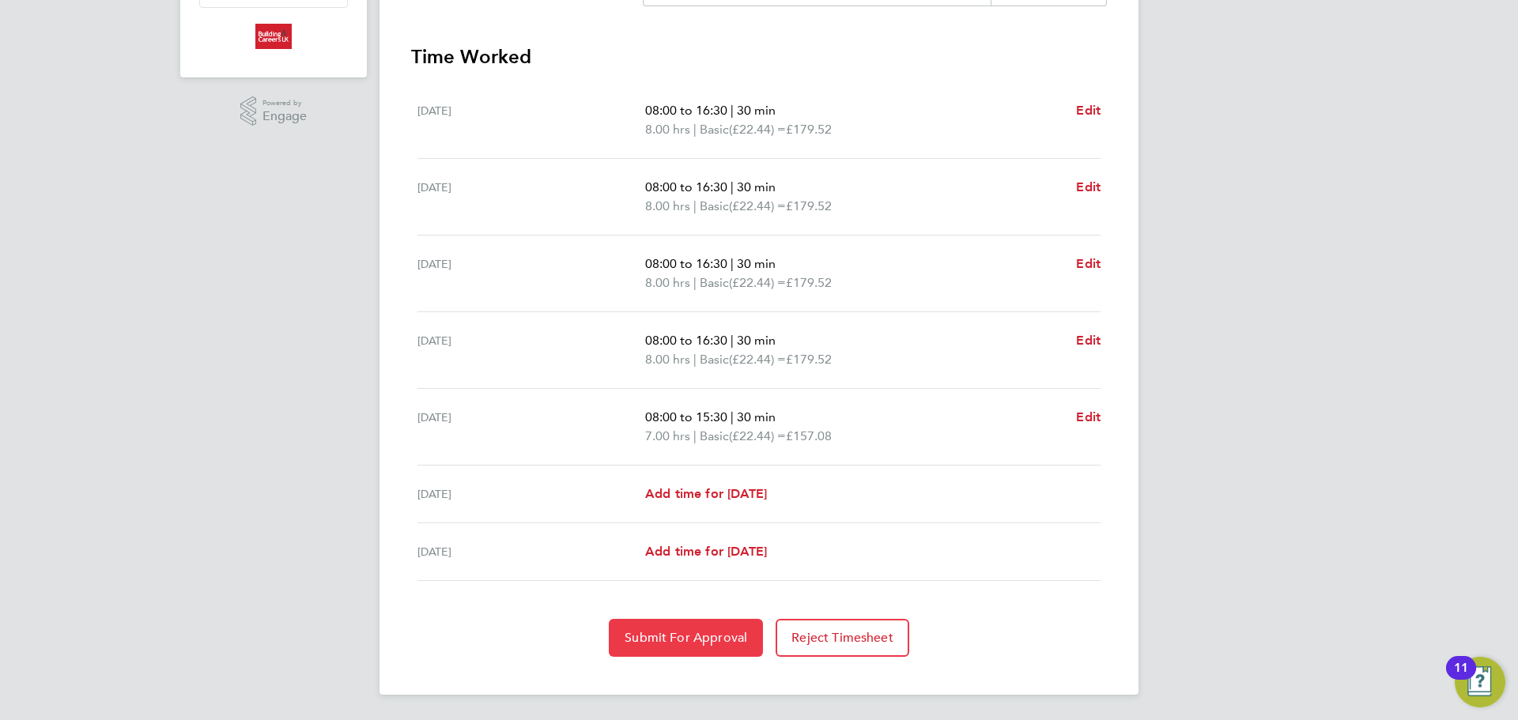
click at [687, 628] on button "Submit For Approval" at bounding box center [686, 638] width 154 height 38
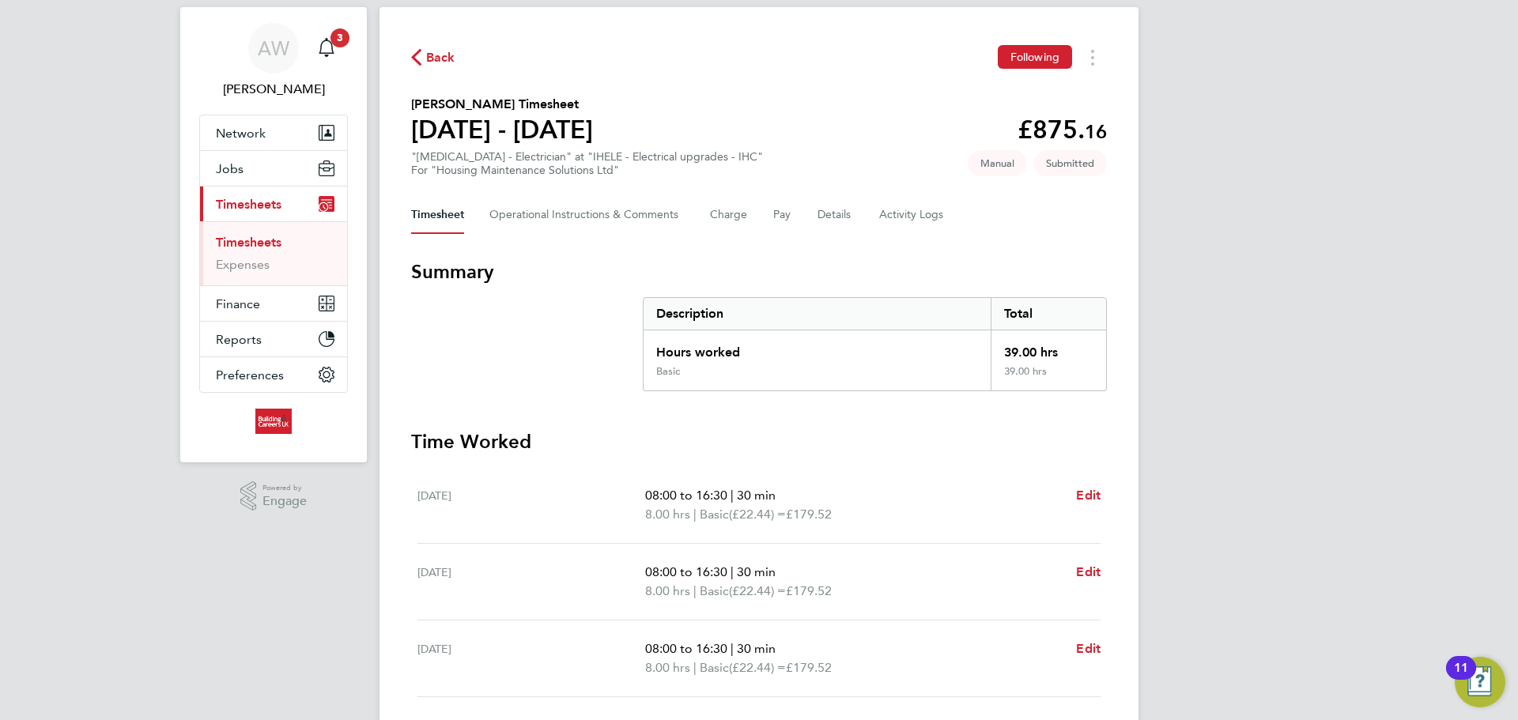
scroll to position [0, 0]
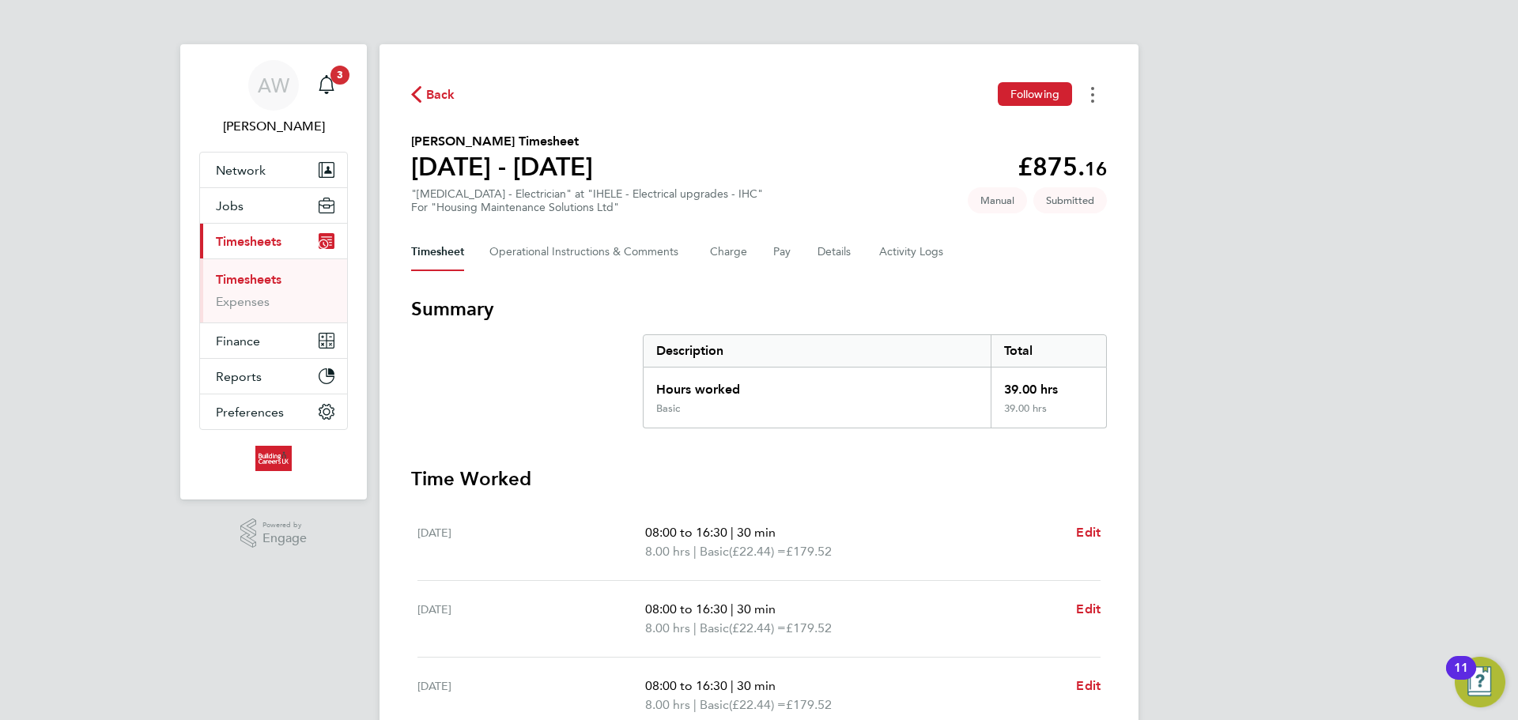
click at [1082, 103] on button "Timesheets Menu" at bounding box center [1092, 94] width 28 height 25
click at [1049, 274] on div "Back Following Mark as absent Download timesheet Zak Lowe's Timesheet 28 Jul - …" at bounding box center [759, 580] width 759 height 1073
click at [885, 257] on Logs-tab "Activity Logs" at bounding box center [912, 252] width 66 height 38
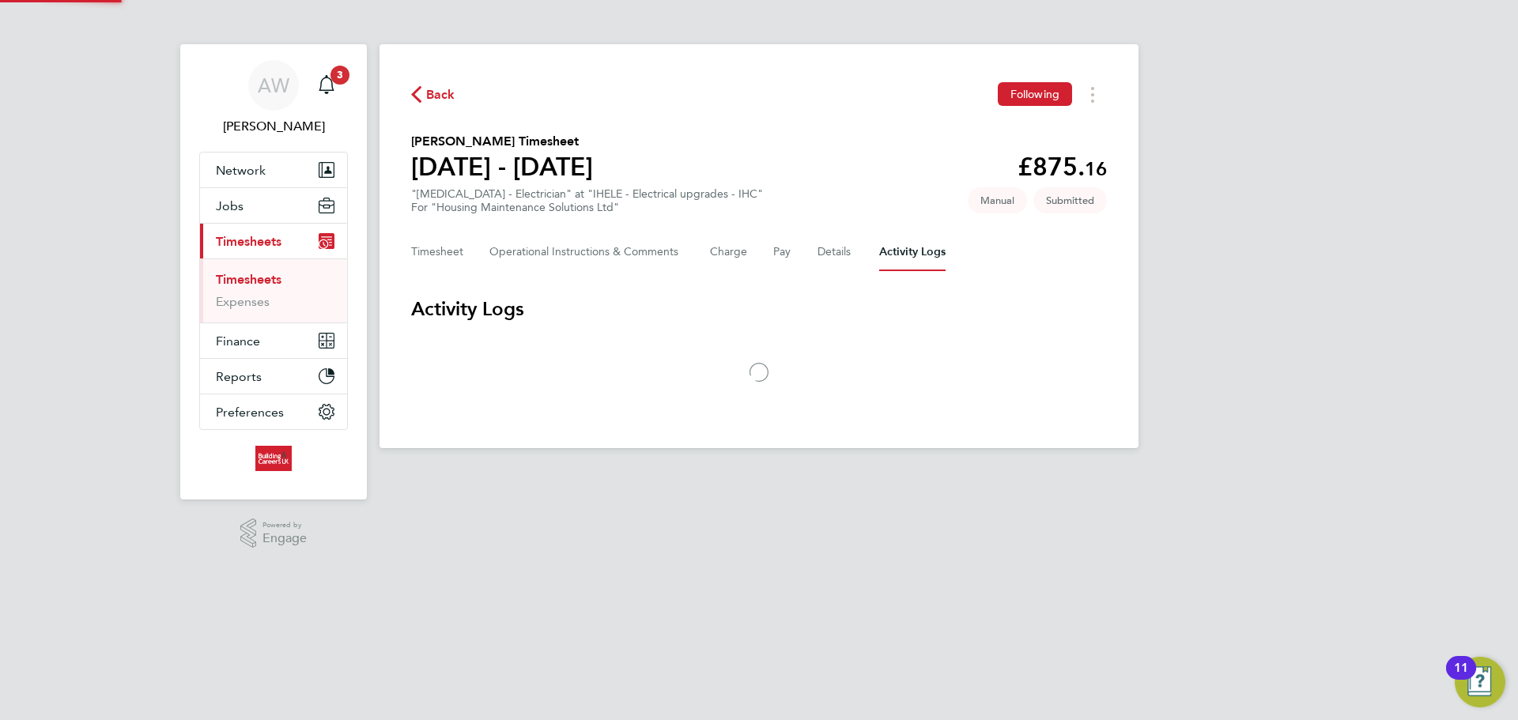
click at [465, 247] on div "Timesheet Operational Instructions & Comments Charge Pay Details Activity Logs" at bounding box center [759, 252] width 696 height 38
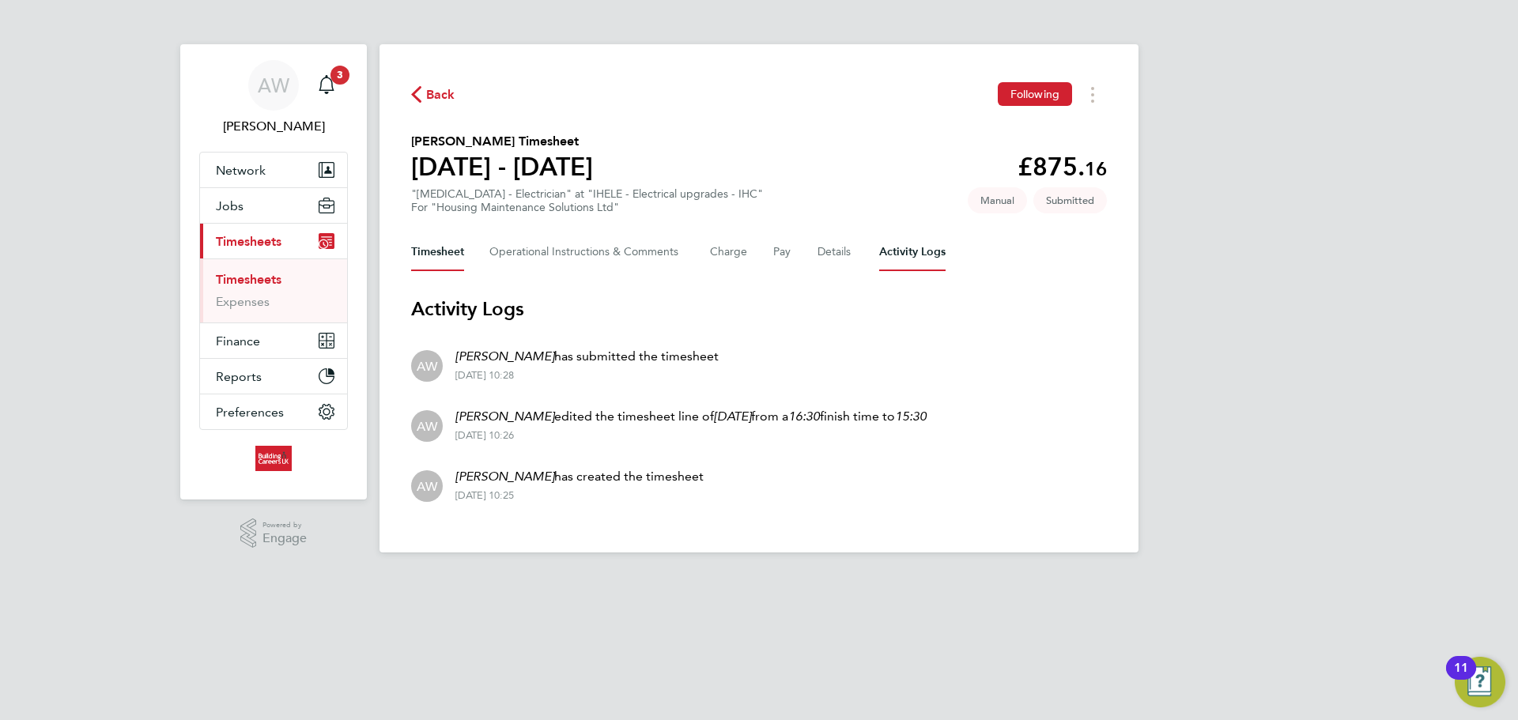
click at [460, 253] on button "Timesheet" at bounding box center [437, 252] width 53 height 38
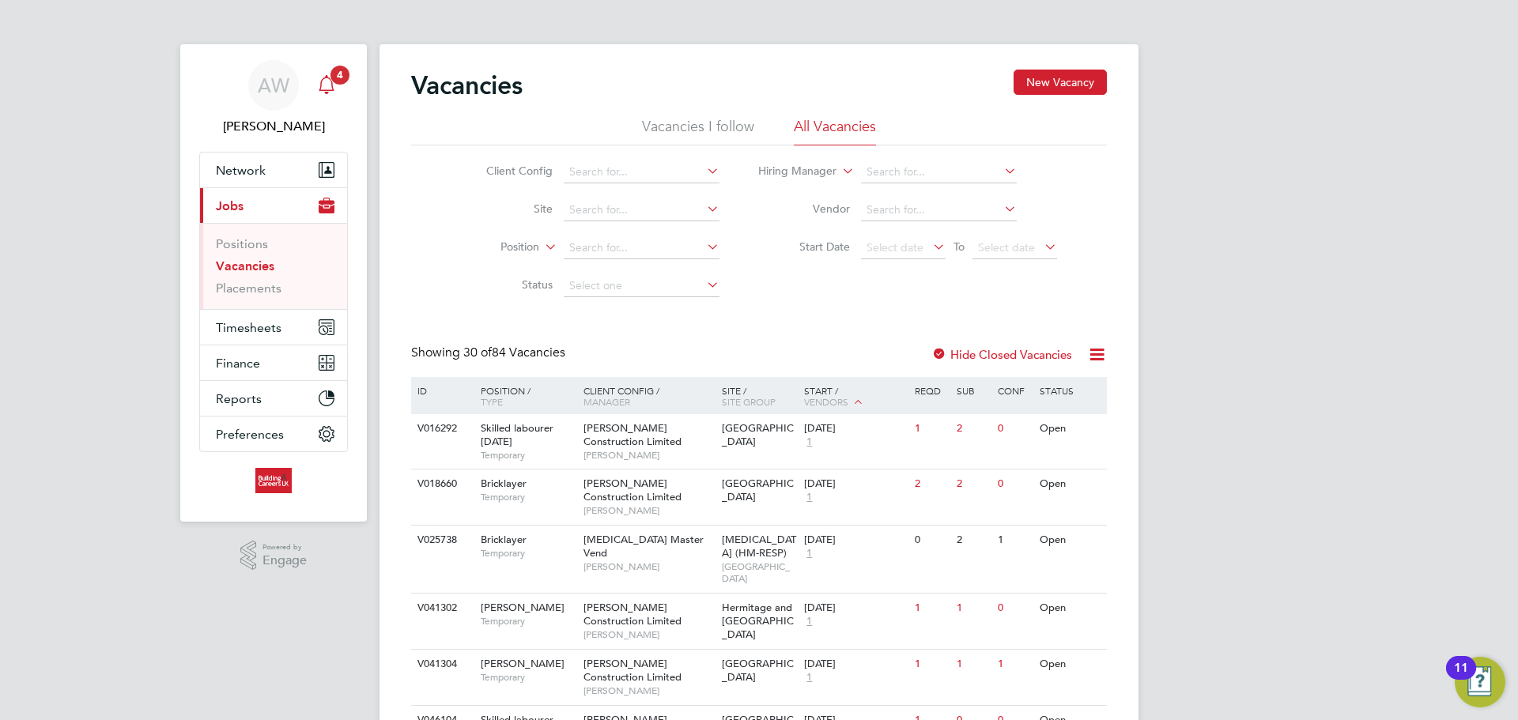
click at [332, 82] on icon "Main navigation" at bounding box center [326, 83] width 15 height 16
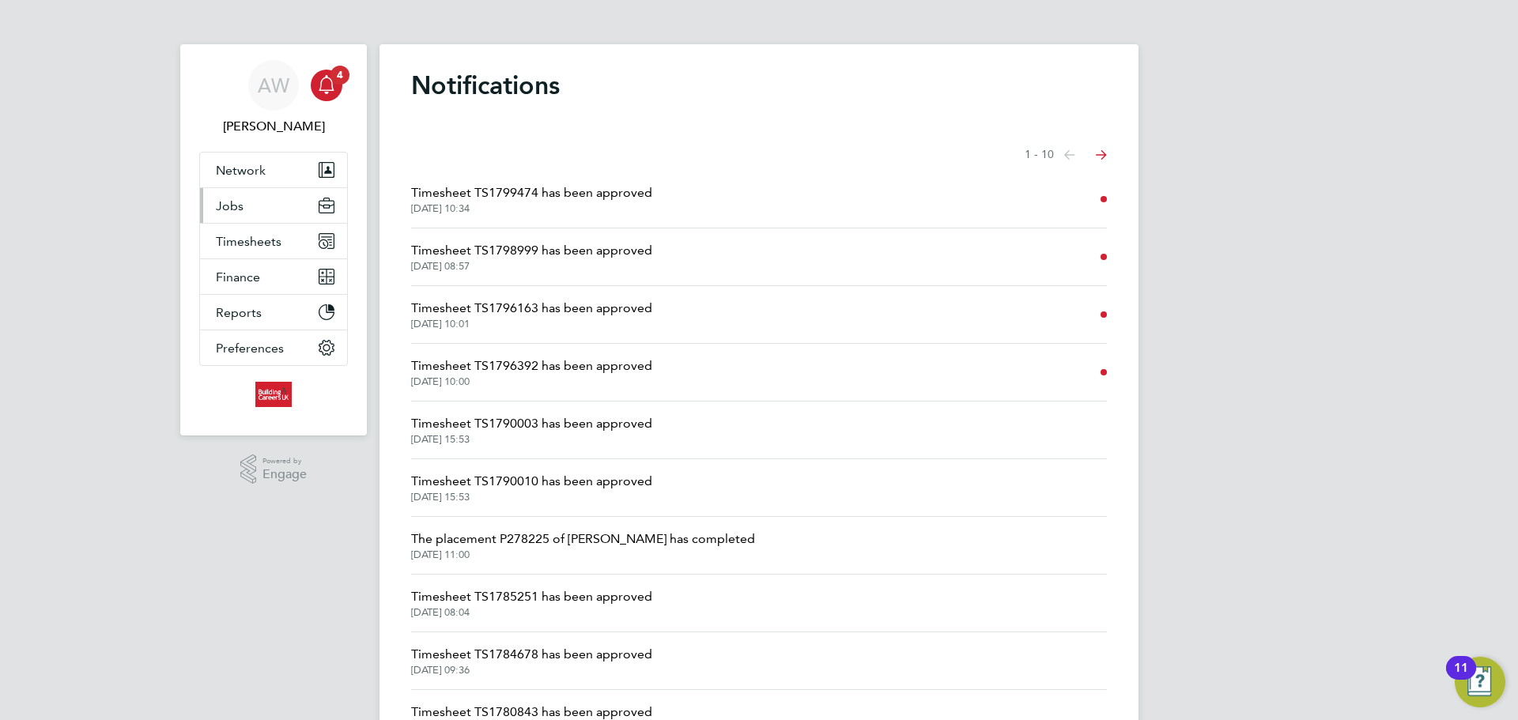
click at [248, 214] on button "Jobs" at bounding box center [273, 205] width 147 height 35
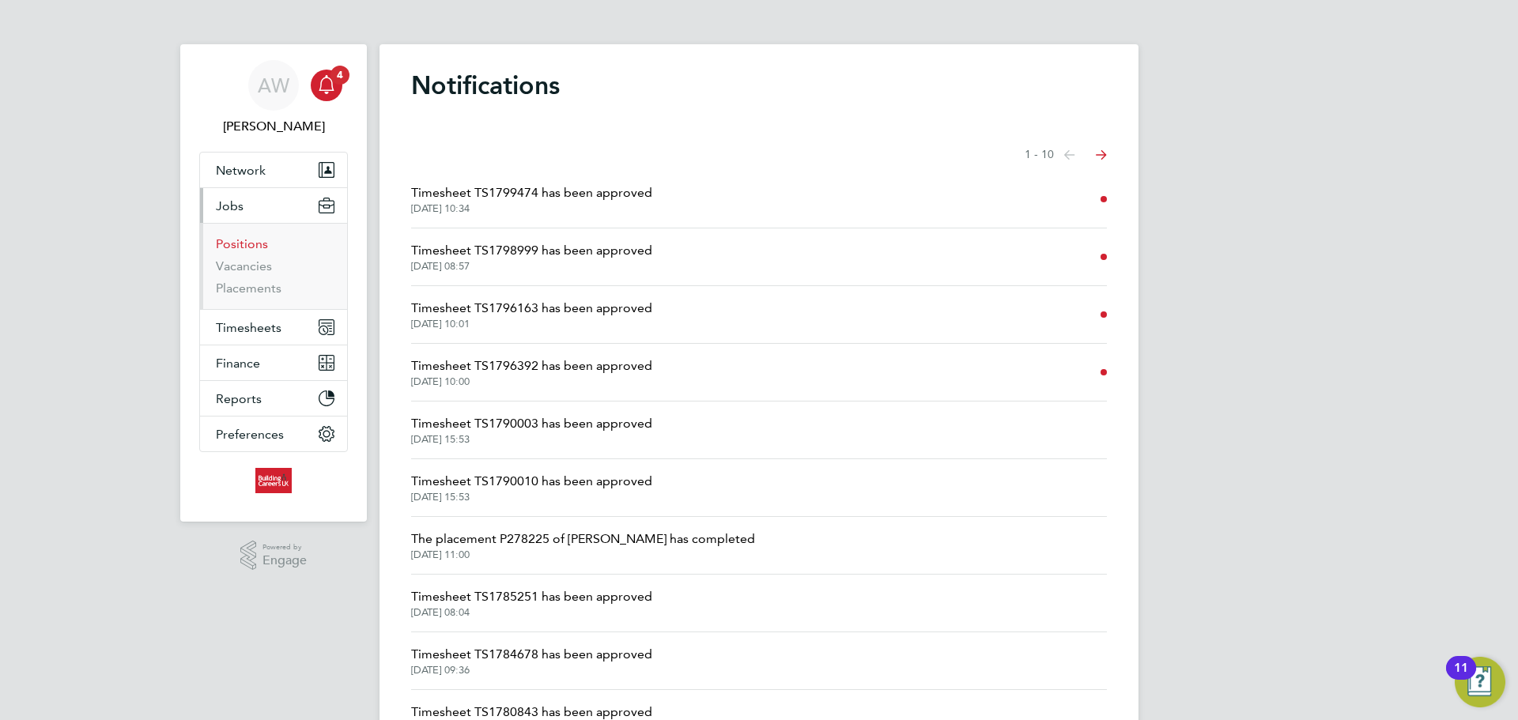
click at [246, 246] on link "Positions" at bounding box center [242, 243] width 52 height 15
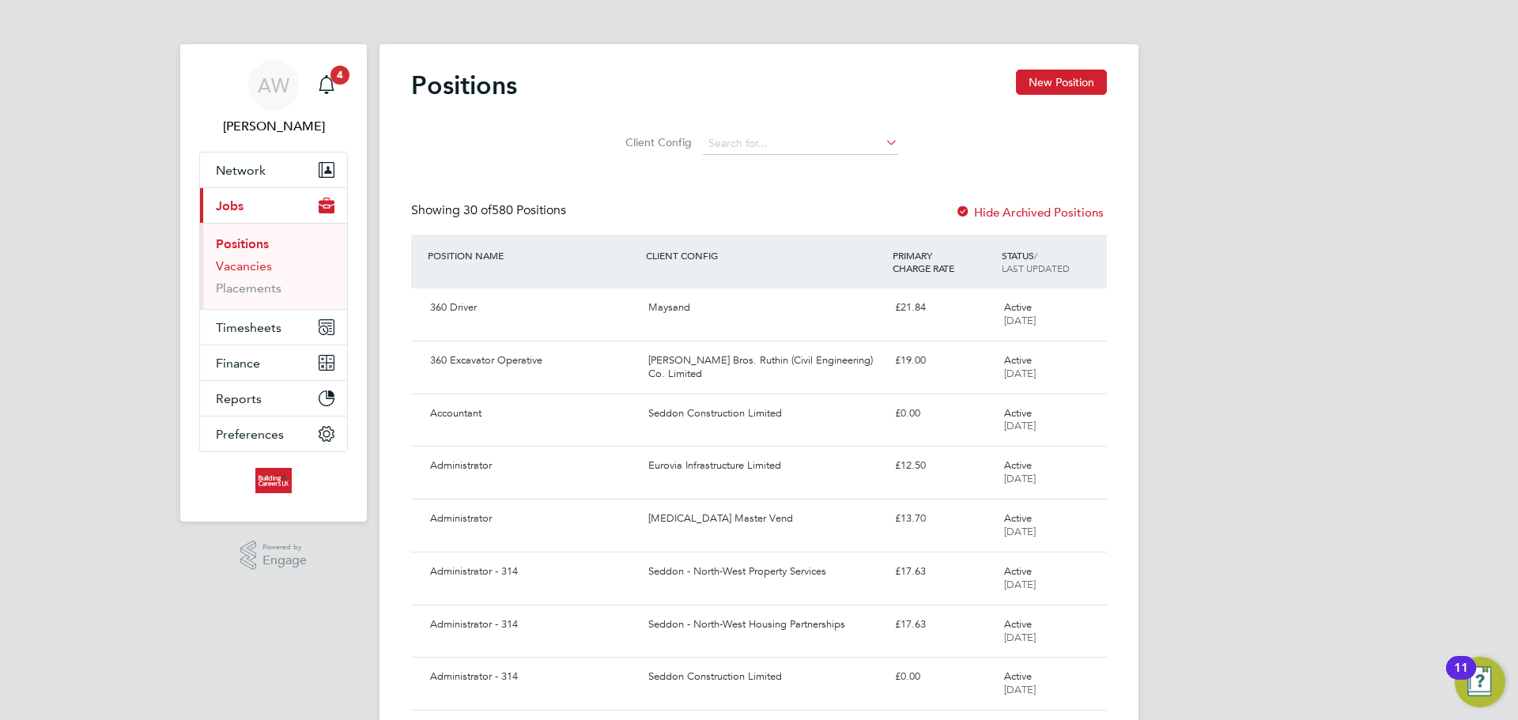
click at [243, 266] on link "Vacancies" at bounding box center [244, 266] width 56 height 15
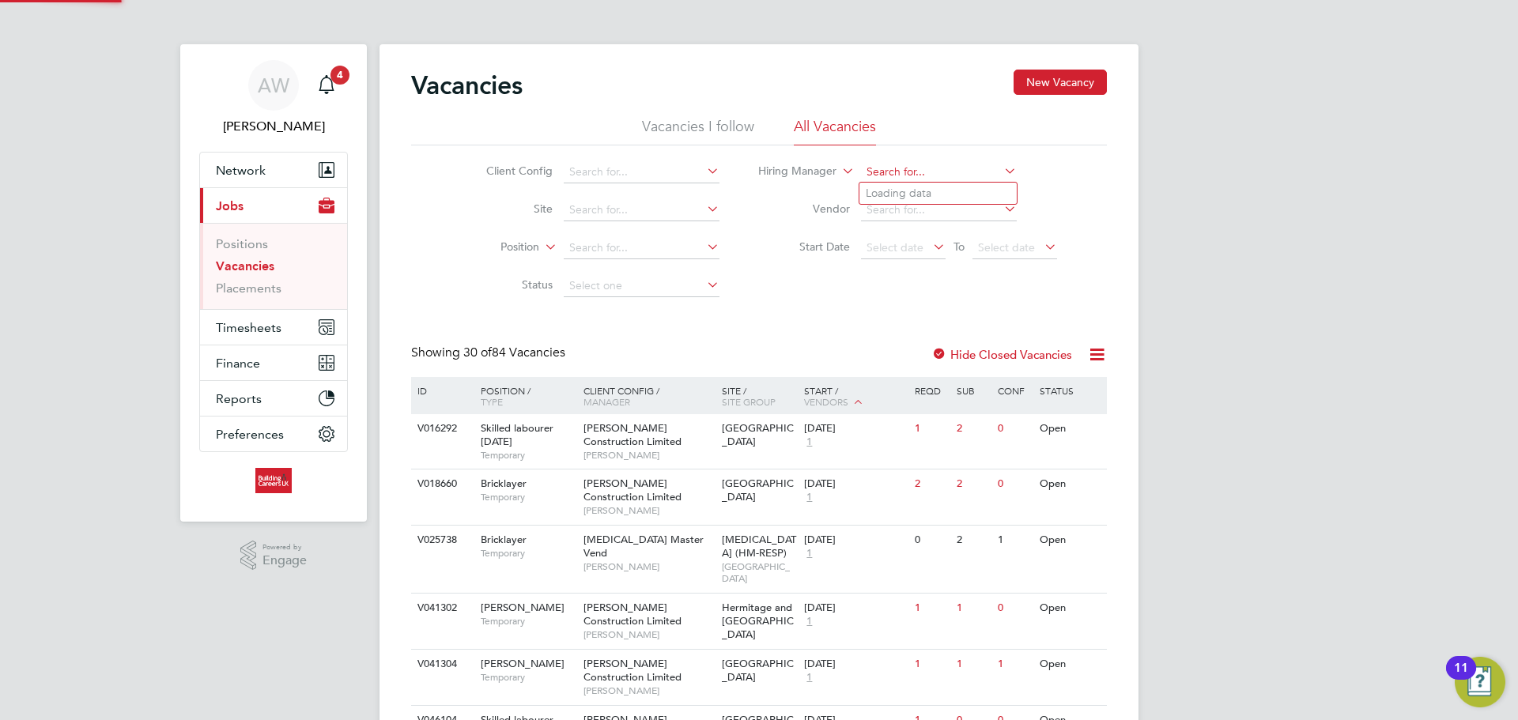
click at [912, 177] on input at bounding box center [939, 172] width 156 height 22
click at [883, 244] on span "Select date" at bounding box center [895, 247] width 57 height 14
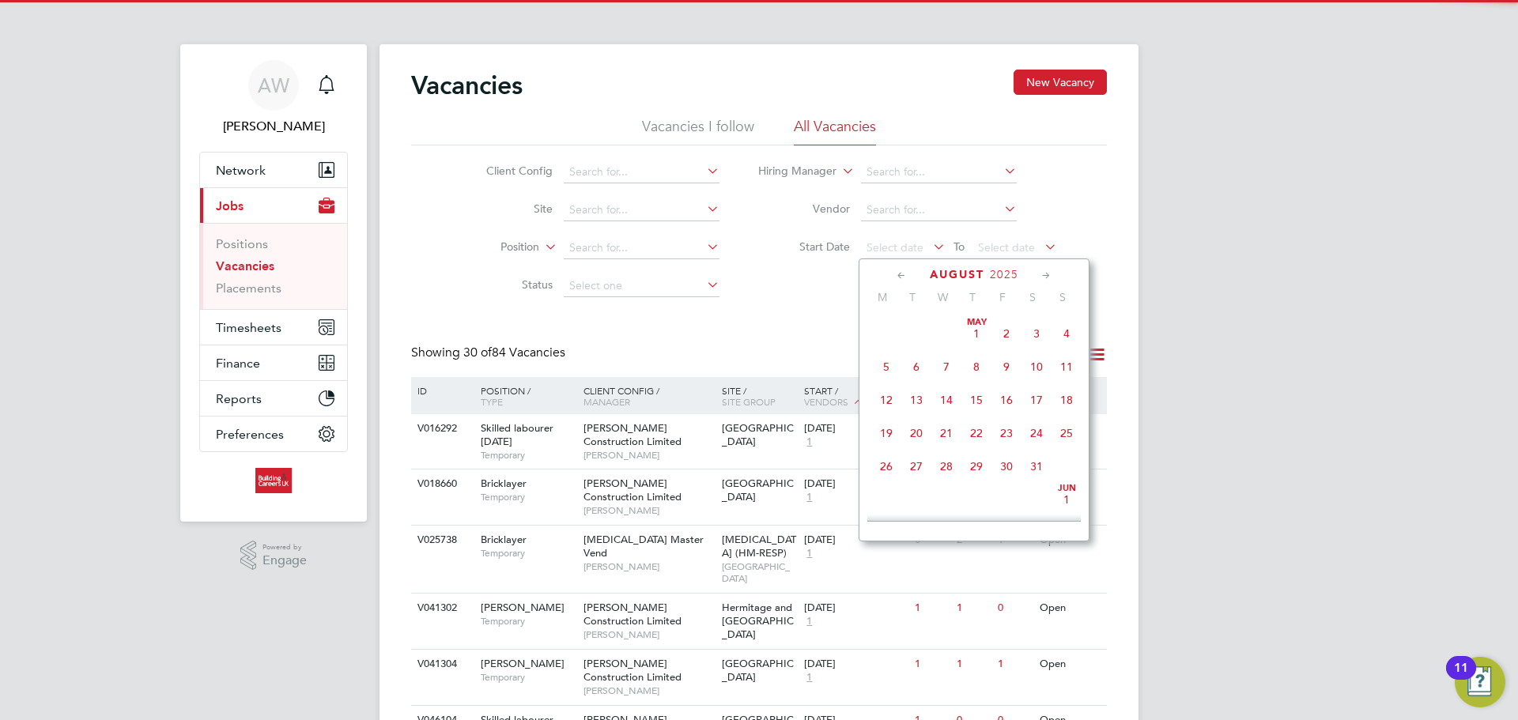
scroll to position [547, 0]
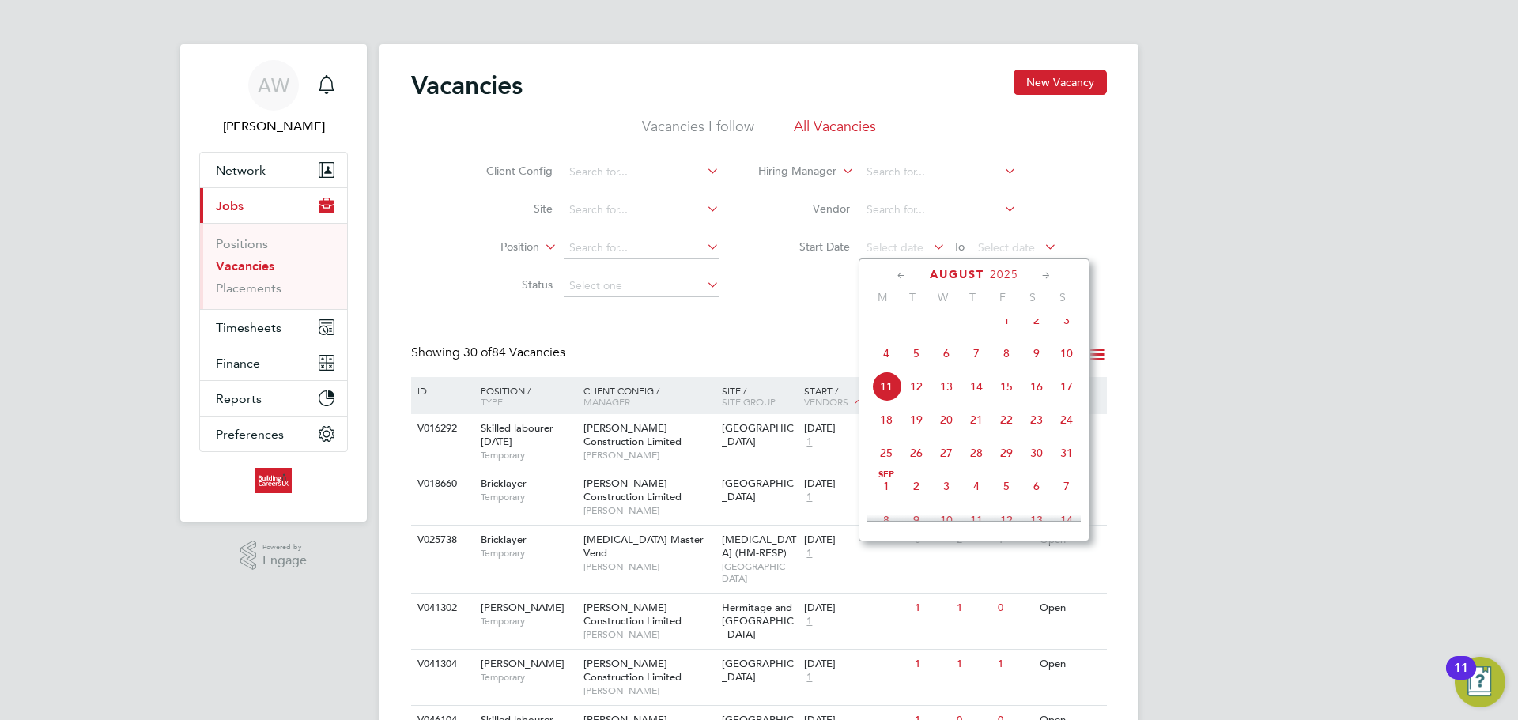
click at [874, 367] on span "4" at bounding box center [886, 353] width 30 height 30
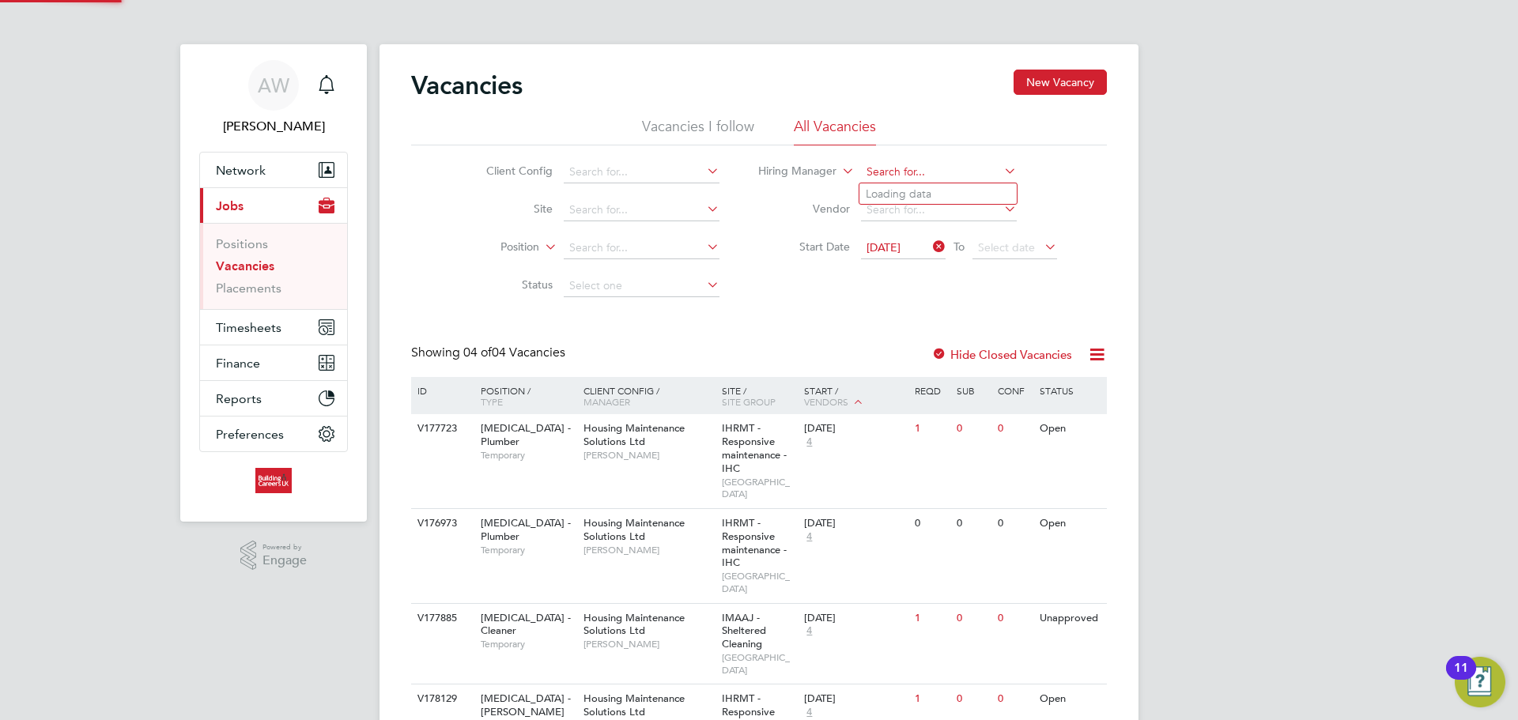
click at [887, 179] on input at bounding box center [939, 172] width 156 height 22
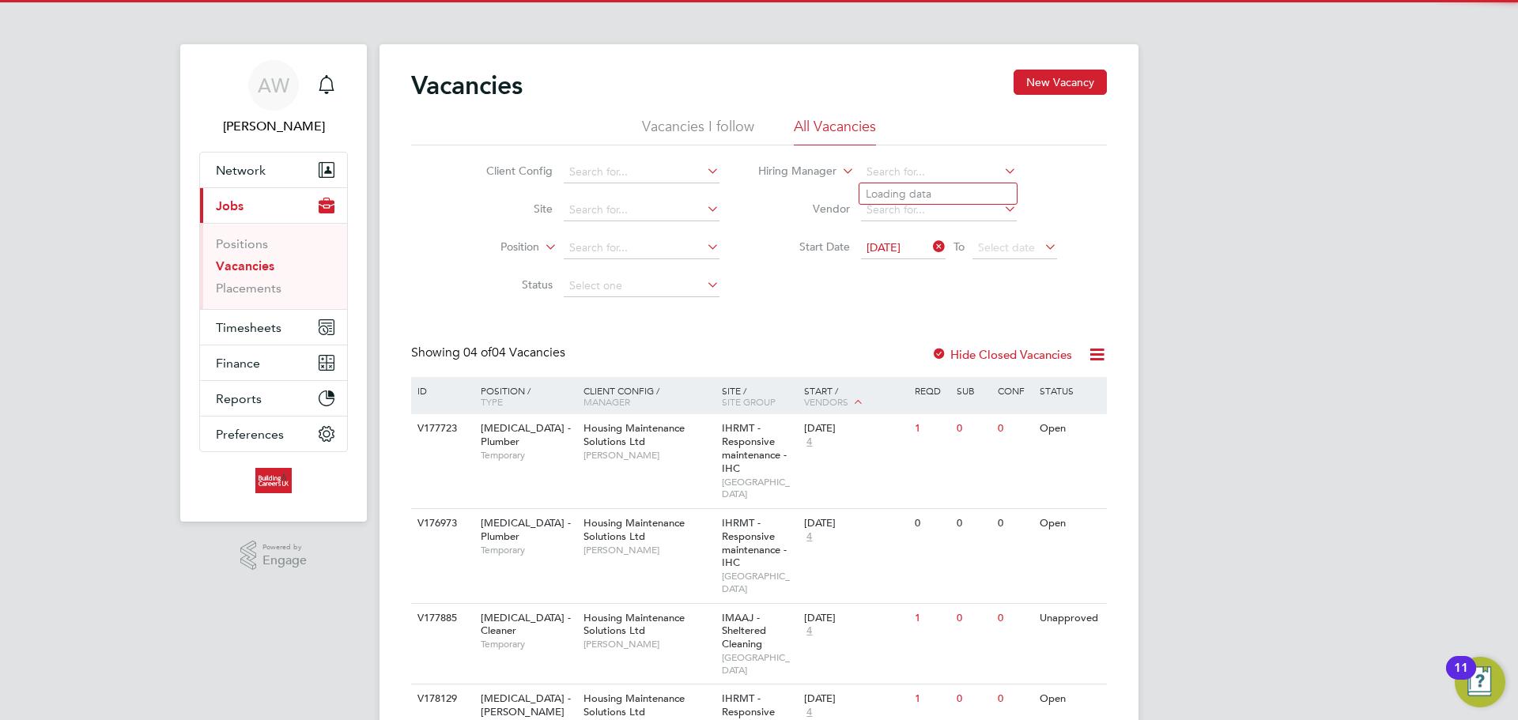
click at [680, 213] on input at bounding box center [642, 210] width 156 height 22
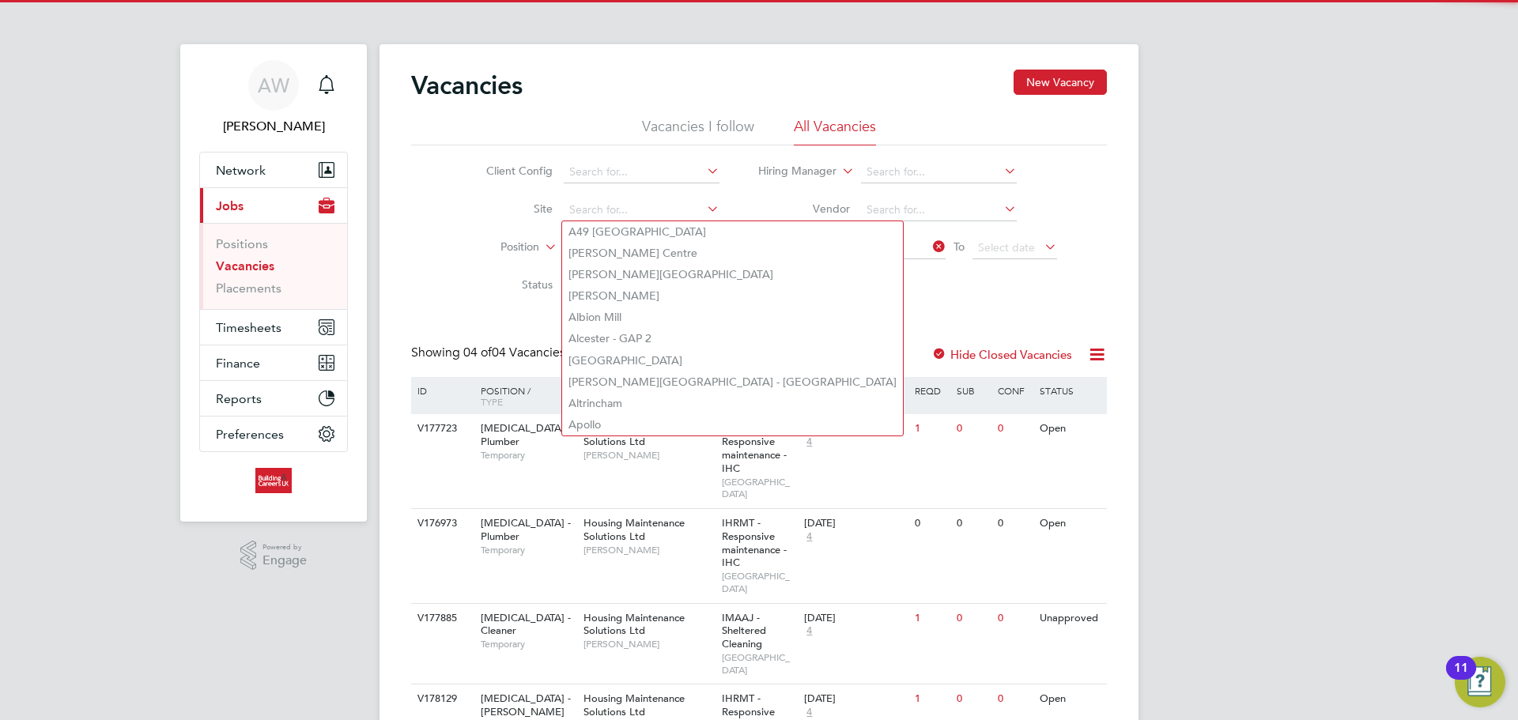
click at [857, 207] on li "Vendor" at bounding box center [908, 210] width 338 height 38
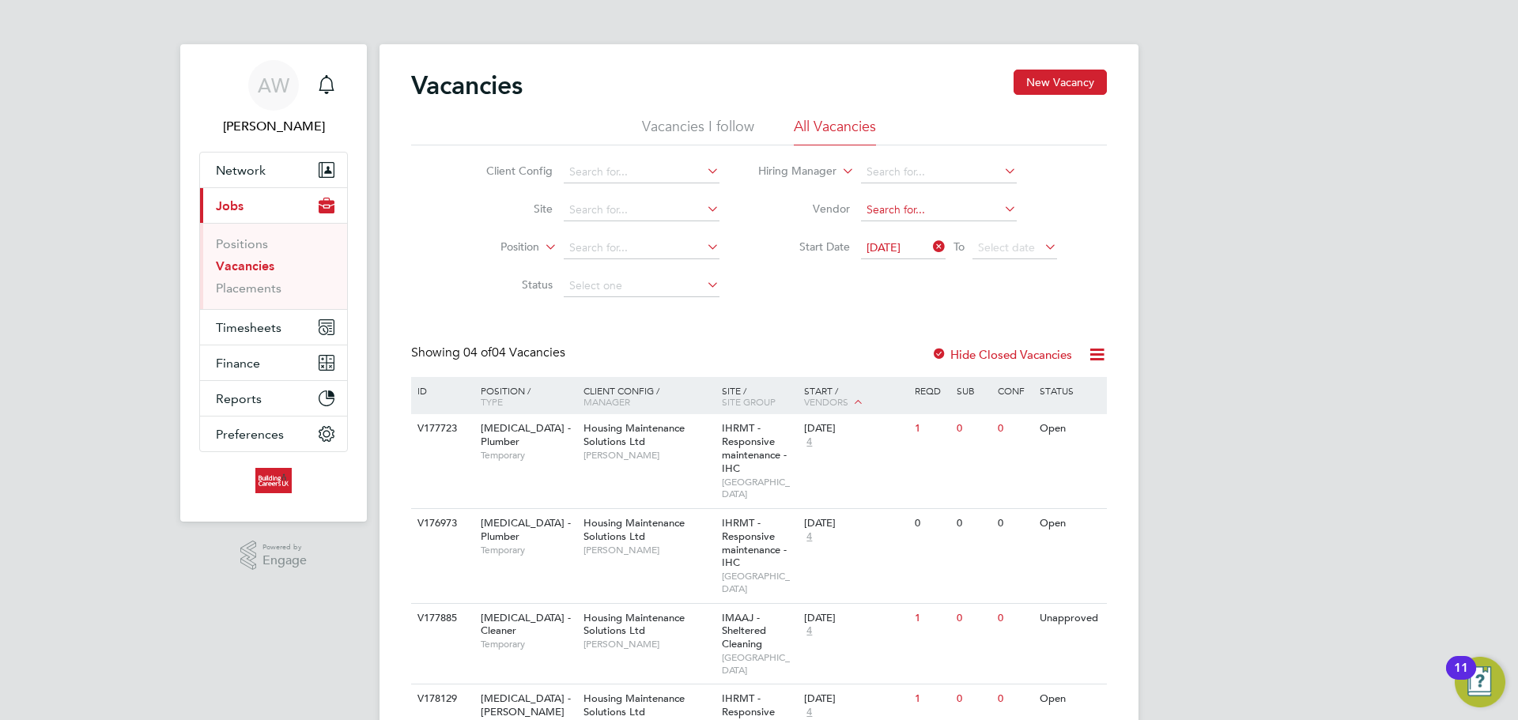
click at [880, 210] on input at bounding box center [939, 210] width 156 height 22
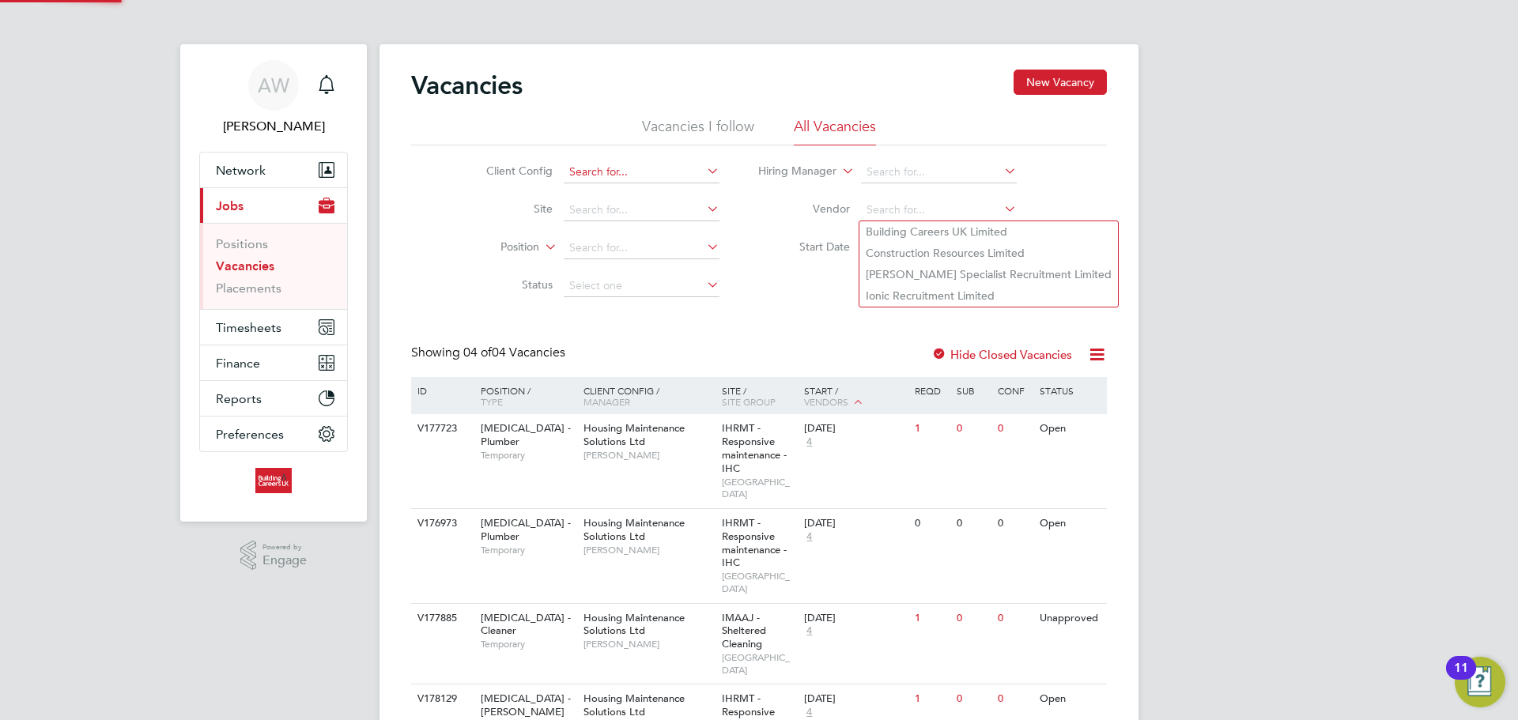
click at [686, 164] on input at bounding box center [642, 172] width 156 height 22
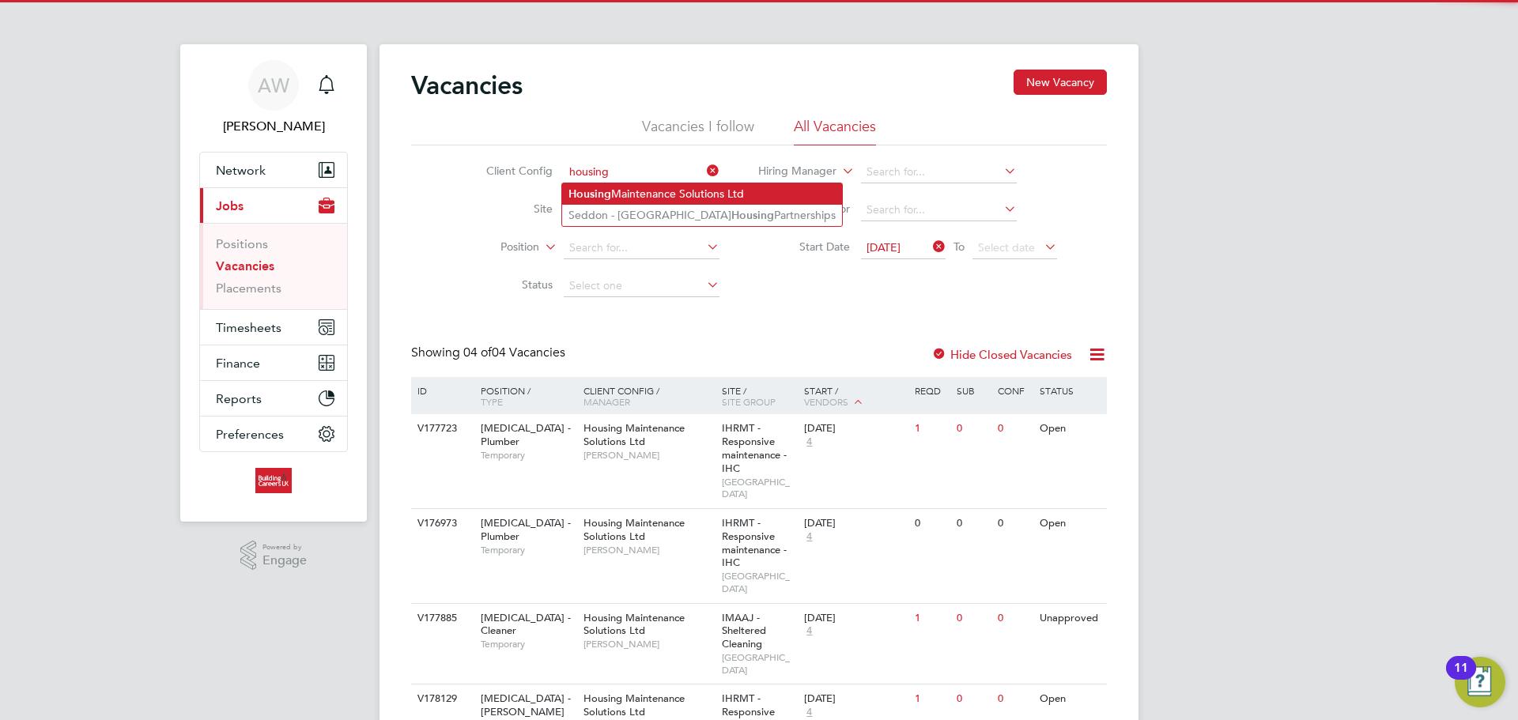
click at [686, 186] on li "Housing Maintenance Solutions Ltd" at bounding box center [702, 193] width 280 height 21
type input "Housing Maintenance Solutions Ltd"
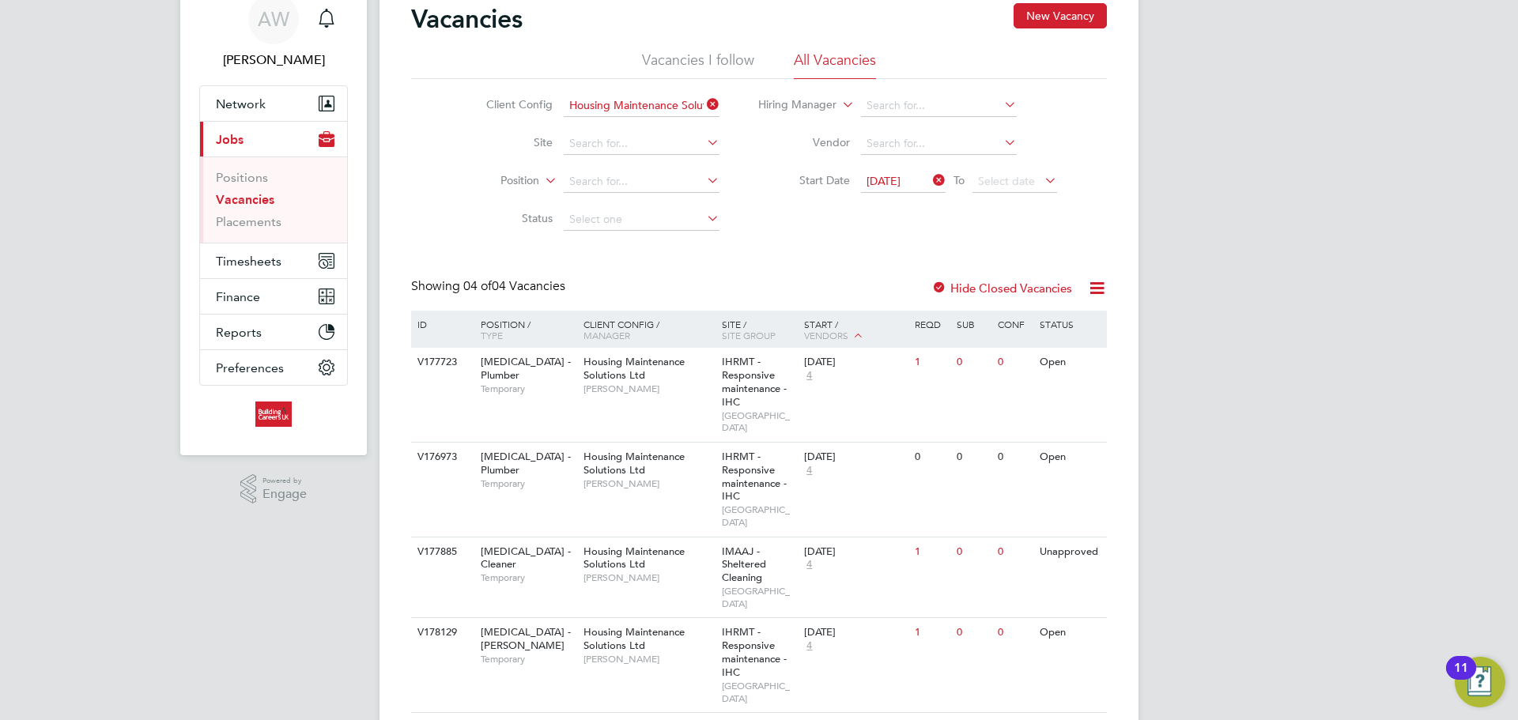
scroll to position [67, 0]
